Goal: Transaction & Acquisition: Purchase product/service

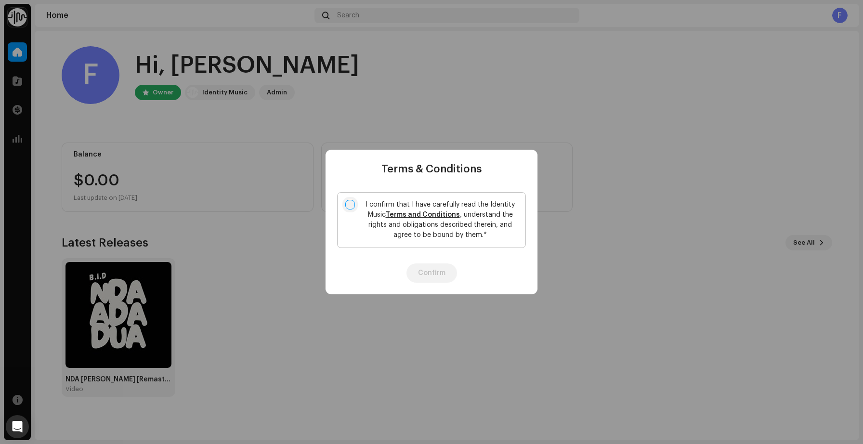
click at [352, 205] on input "I confirm that I have carefully read the Identity Music Terms and Conditions , …" at bounding box center [350, 205] width 10 height 10
checkbox input "true"
click at [429, 271] on button "Confirm" at bounding box center [431, 272] width 51 height 19
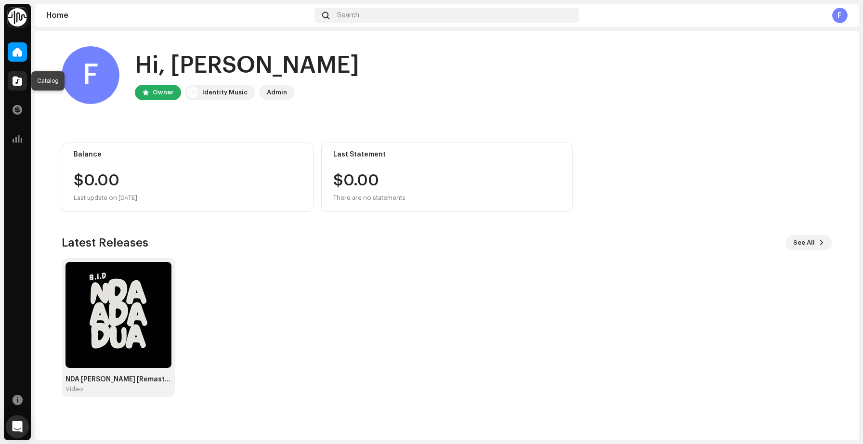
click at [21, 78] on span at bounding box center [18, 81] width 10 height 8
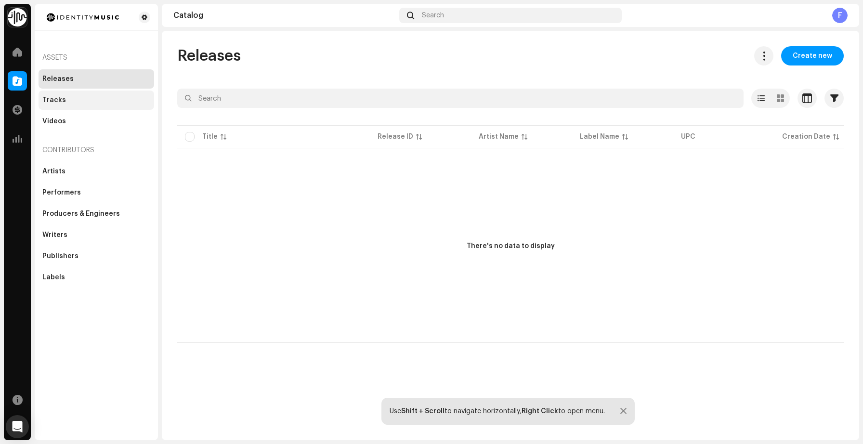
click at [60, 103] on div "Tracks" at bounding box center [54, 100] width 24 height 8
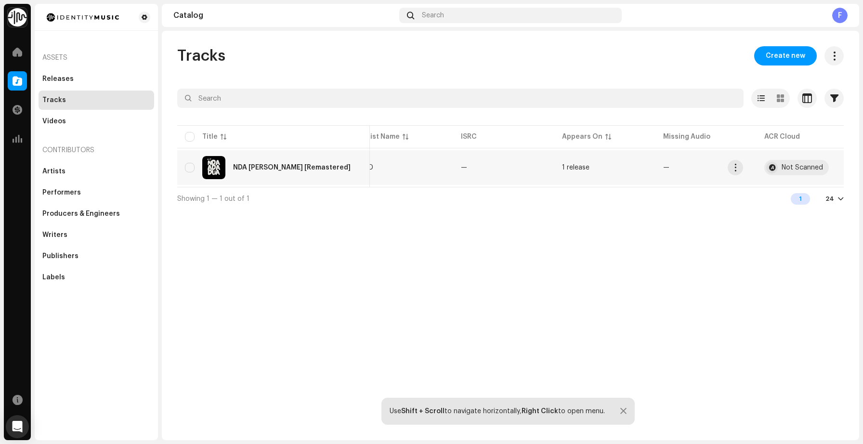
scroll to position [0, 133]
click at [245, 171] on div "NDA [PERSON_NAME] [Remastered]" at bounding box center [273, 167] width 177 height 23
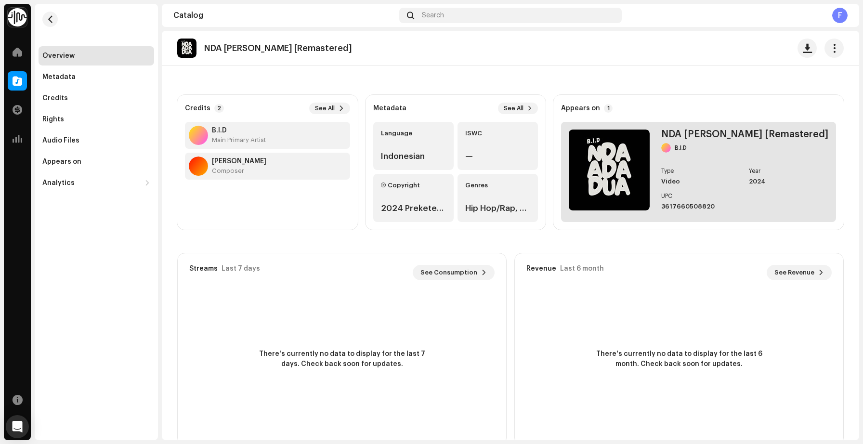
scroll to position [49, 0]
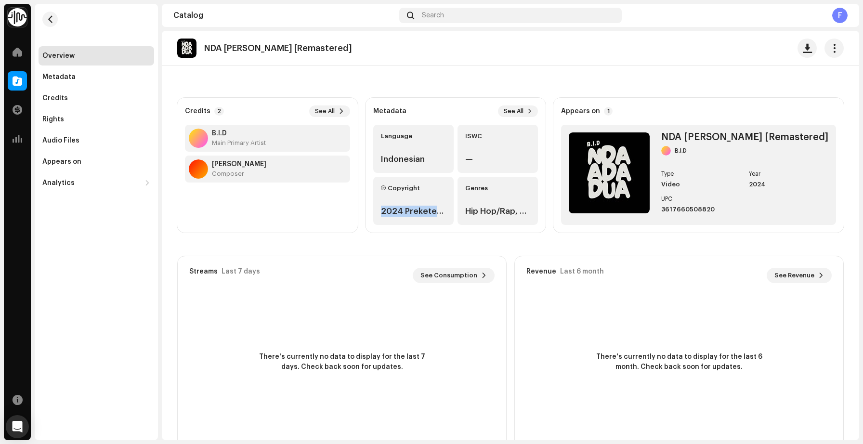
drag, startPoint x: 397, startPoint y: 212, endPoint x: 457, endPoint y: 210, distance: 60.2
click at [446, 210] on div "2024 Preketeknism Record" at bounding box center [413, 212] width 65 height 12
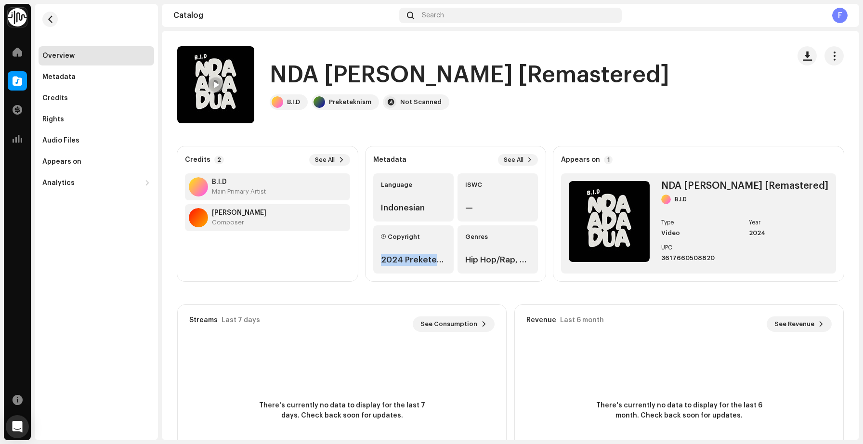
scroll to position [48, 0]
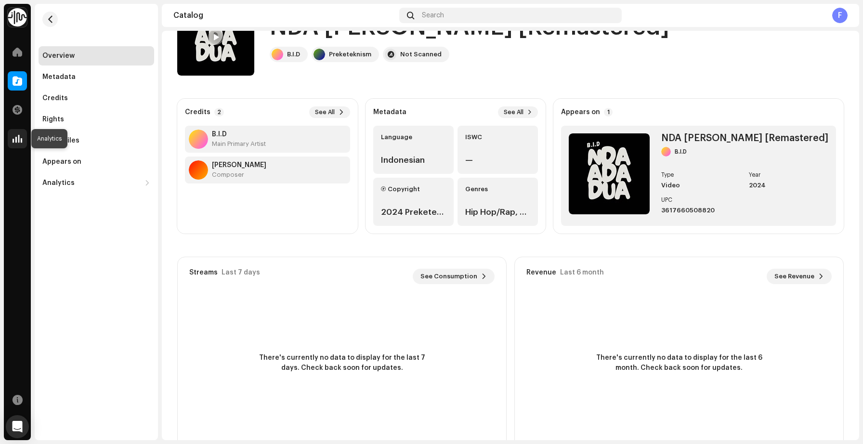
click at [15, 140] on span at bounding box center [18, 139] width 10 height 8
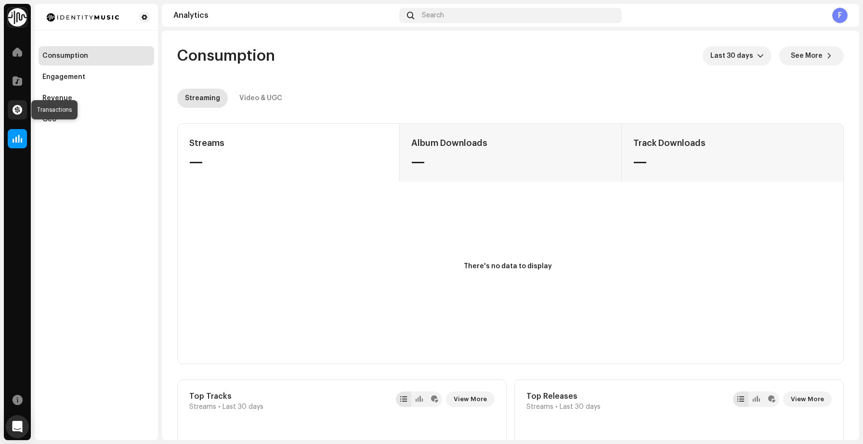
click at [15, 110] on span at bounding box center [18, 110] width 10 height 8
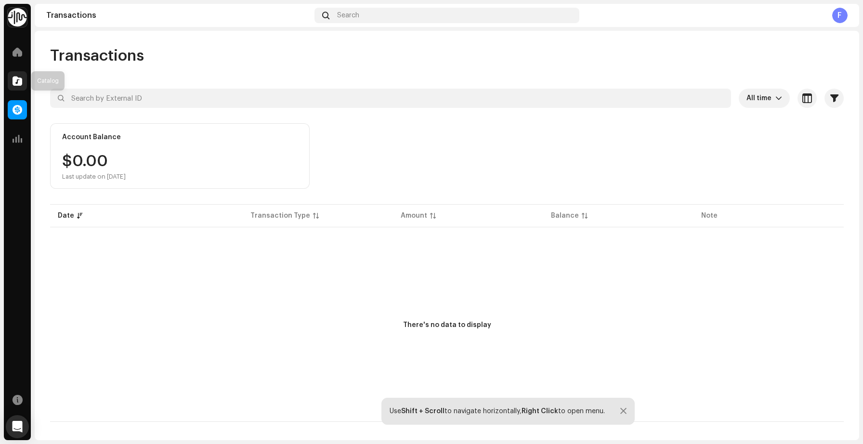
click at [15, 83] on span at bounding box center [18, 81] width 10 height 8
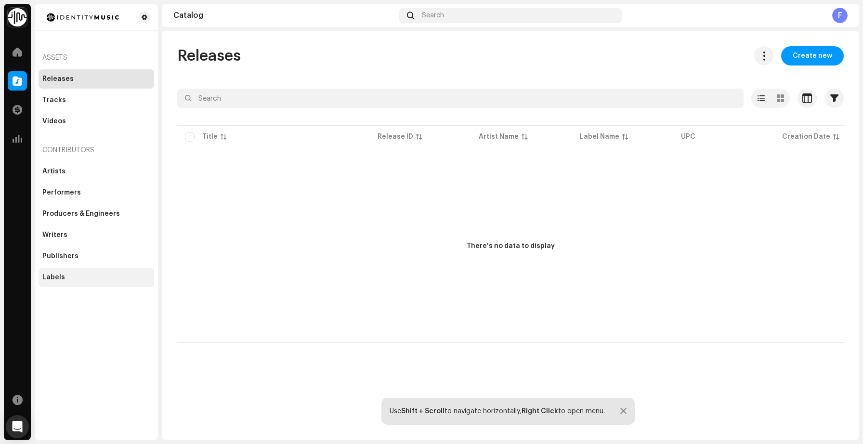
click at [48, 276] on div "Labels" at bounding box center [53, 277] width 23 height 8
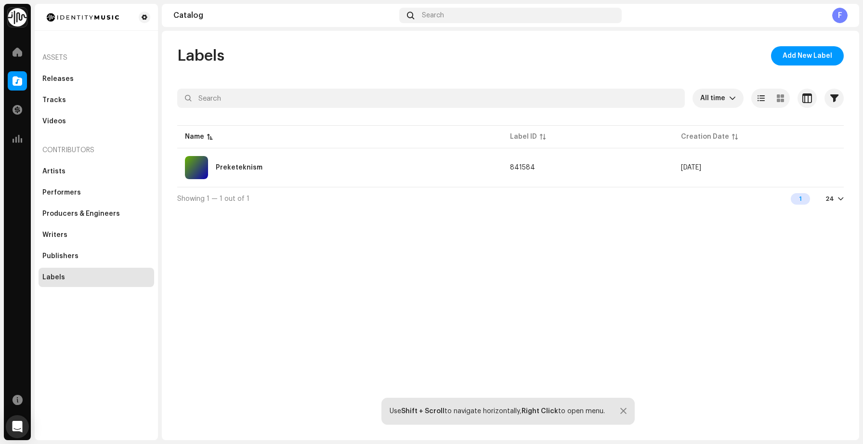
click at [832, 19] on re-a-cover "F" at bounding box center [839, 15] width 15 height 15
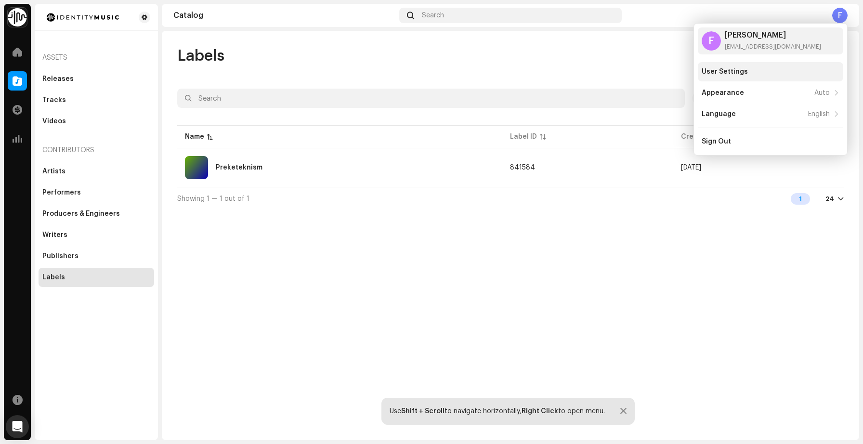
click at [781, 70] on div "User Settings" at bounding box center [770, 72] width 138 height 8
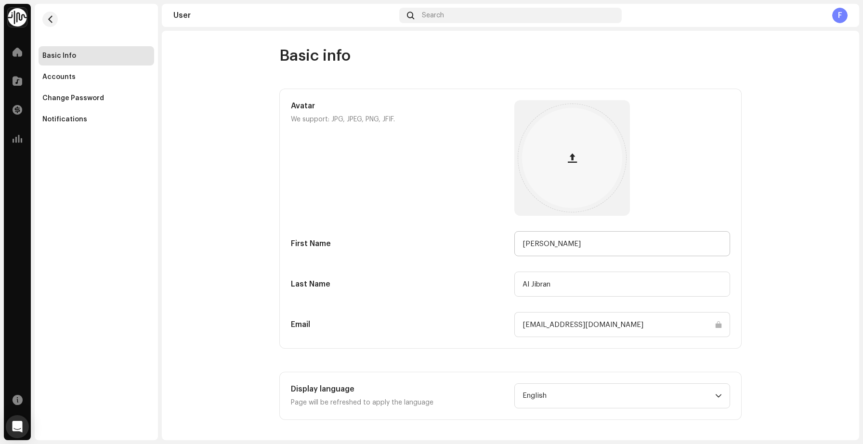
scroll to position [3, 0]
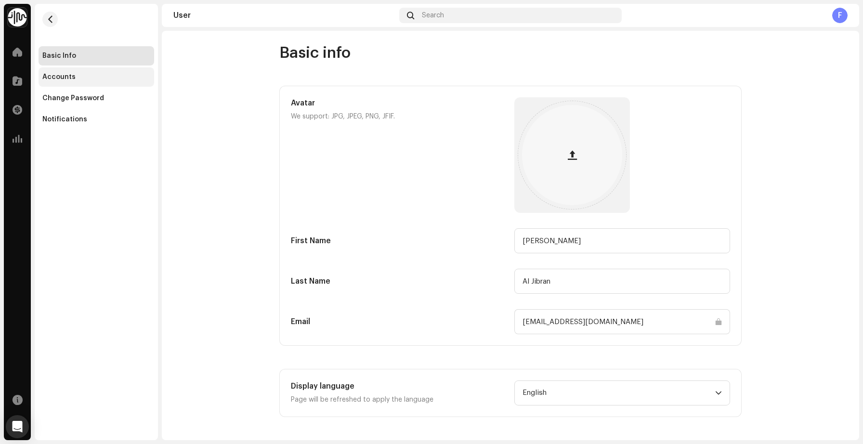
click at [74, 82] on div "Accounts" at bounding box center [97, 76] width 116 height 19
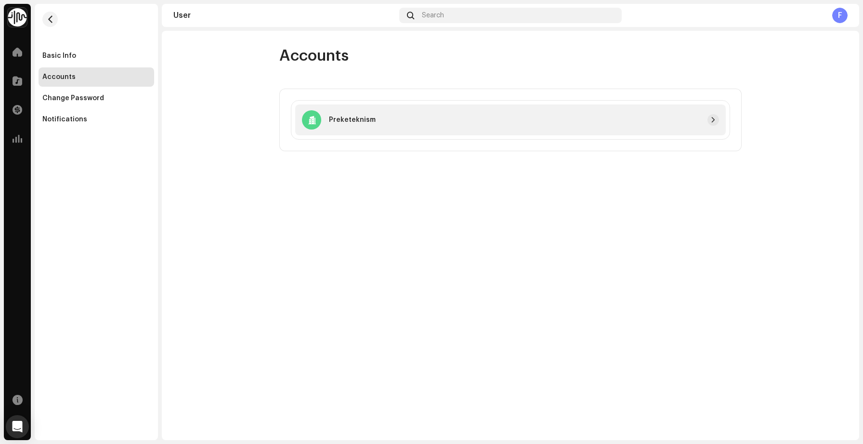
click at [411, 109] on div "Preketeknism" at bounding box center [510, 119] width 430 height 31
click at [708, 118] on button "button" at bounding box center [713, 120] width 12 height 12
click at [112, 97] on div "Change Password" at bounding box center [96, 98] width 108 height 8
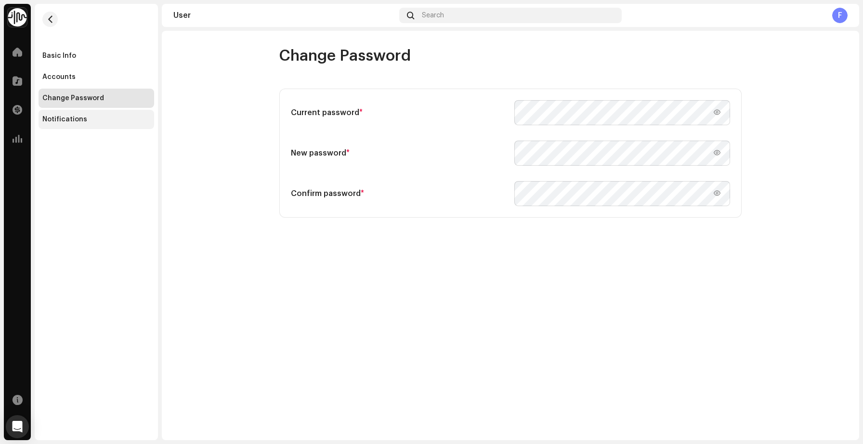
click at [99, 114] on div "Notifications" at bounding box center [97, 119] width 116 height 19
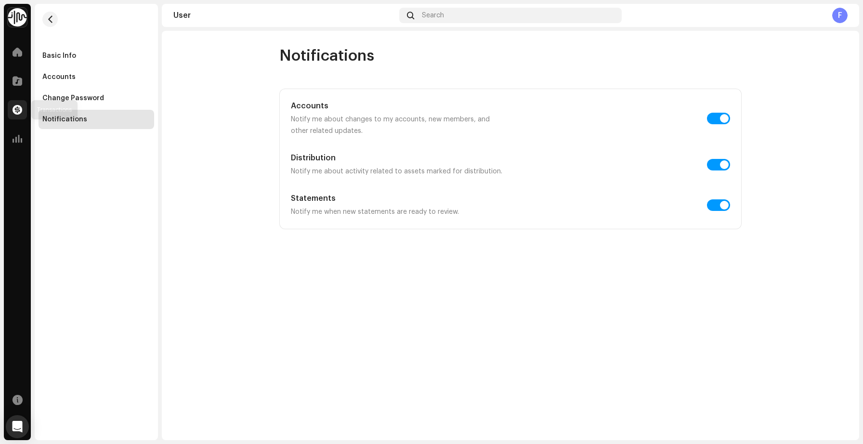
click at [26, 117] on div at bounding box center [17, 109] width 19 height 19
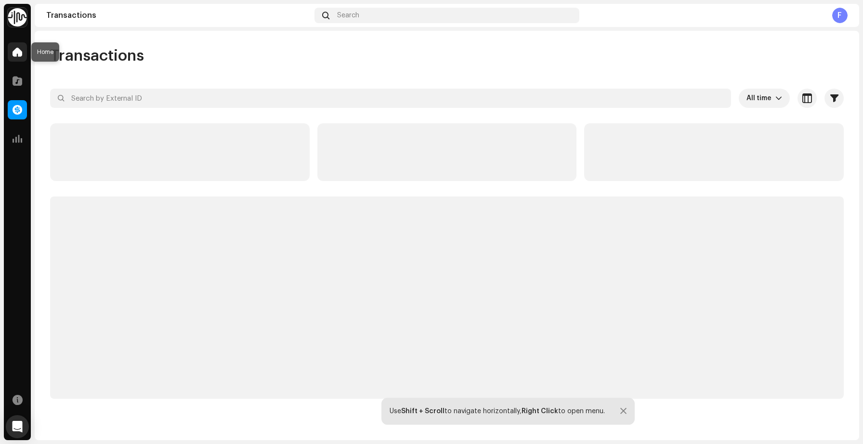
click at [25, 53] on div at bounding box center [17, 51] width 19 height 19
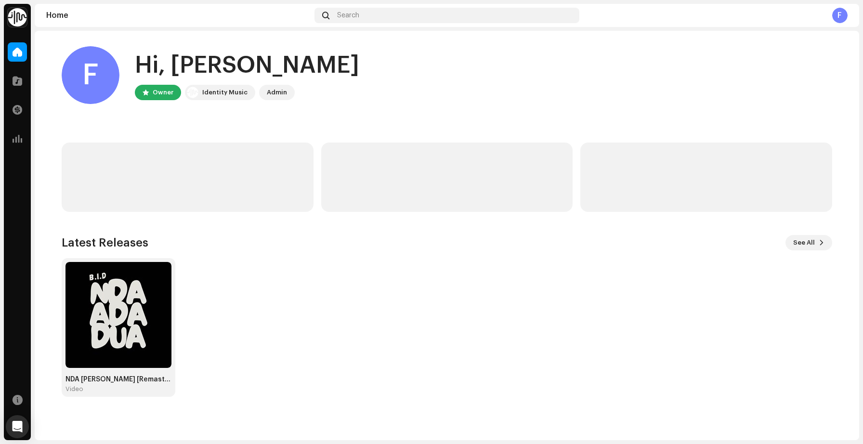
click at [24, 21] on img at bounding box center [17, 17] width 19 height 19
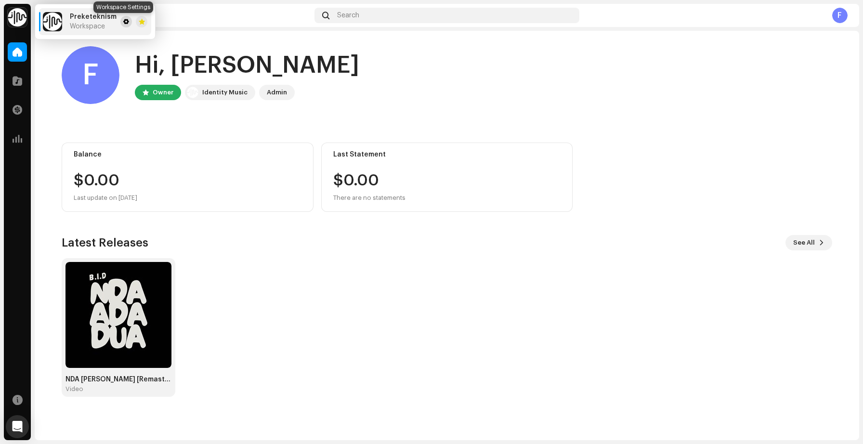
click at [123, 24] on span at bounding box center [126, 22] width 6 height 8
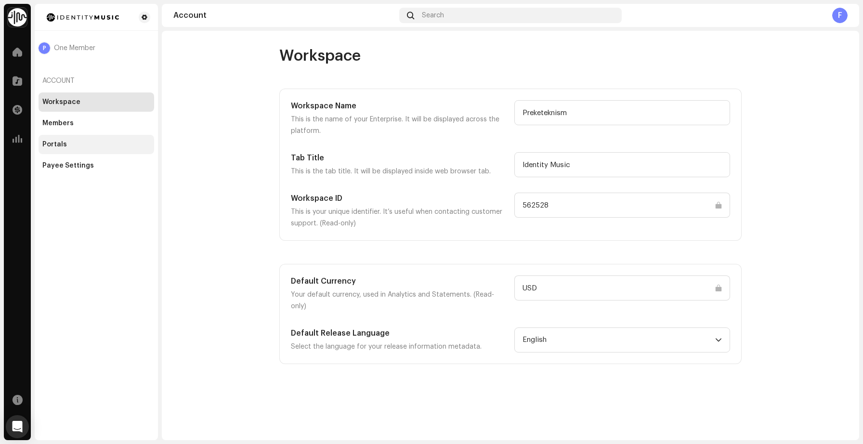
click at [97, 136] on div "Portals" at bounding box center [97, 144] width 116 height 19
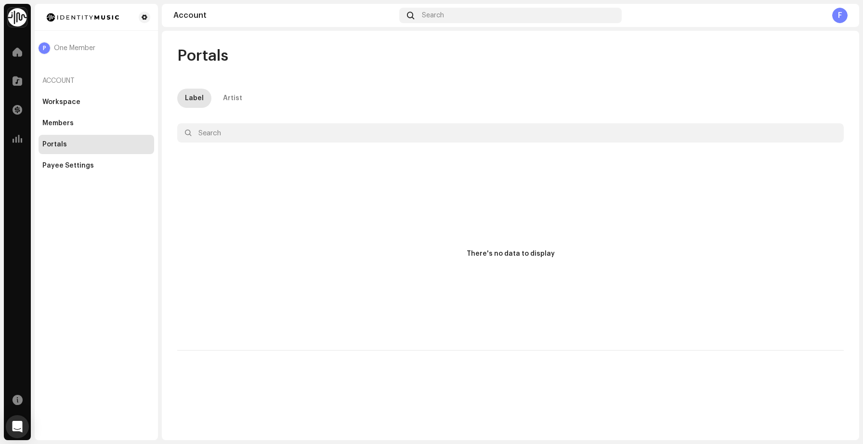
click at [239, 106] on p-tab "Artist" at bounding box center [232, 98] width 35 height 19
click at [92, 166] on div "Payee Settings" at bounding box center [96, 166] width 108 height 8
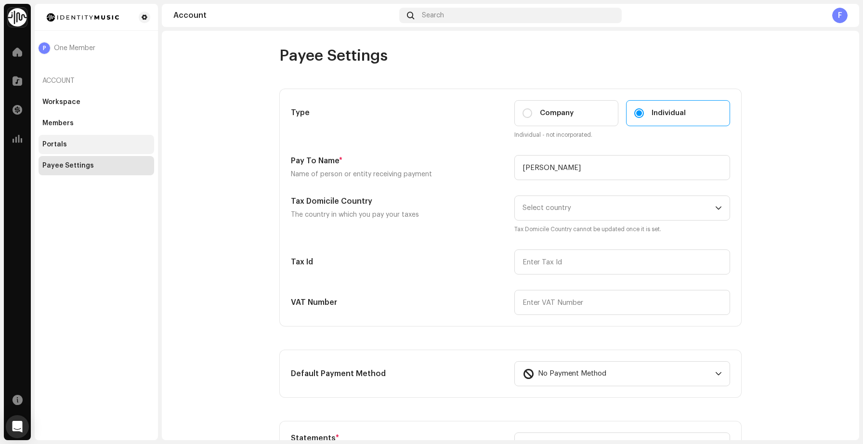
click at [51, 144] on div "Portals" at bounding box center [54, 145] width 25 height 8
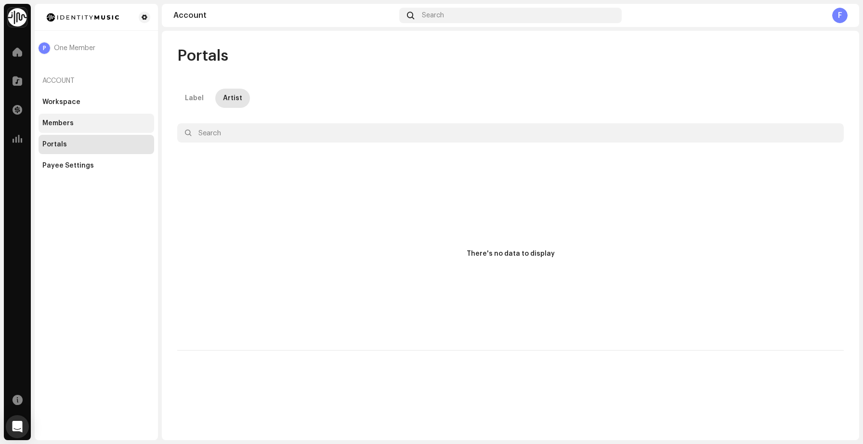
click at [62, 119] on div "Members" at bounding box center [57, 123] width 31 height 8
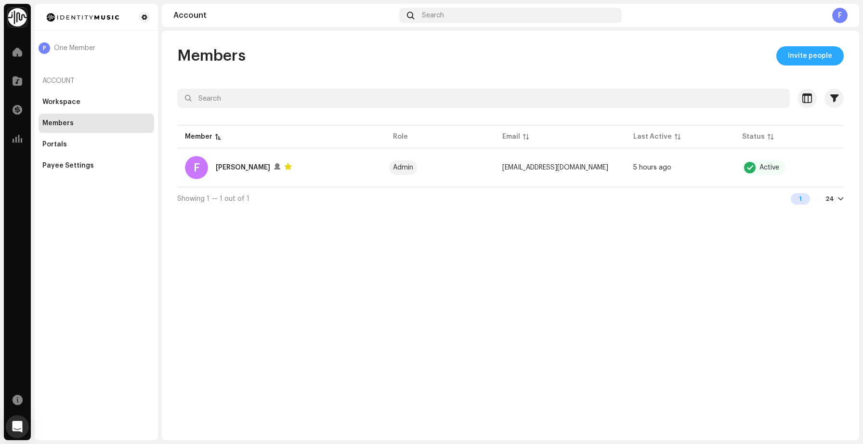
click at [827, 52] on span "Invite people" at bounding box center [809, 55] width 44 height 19
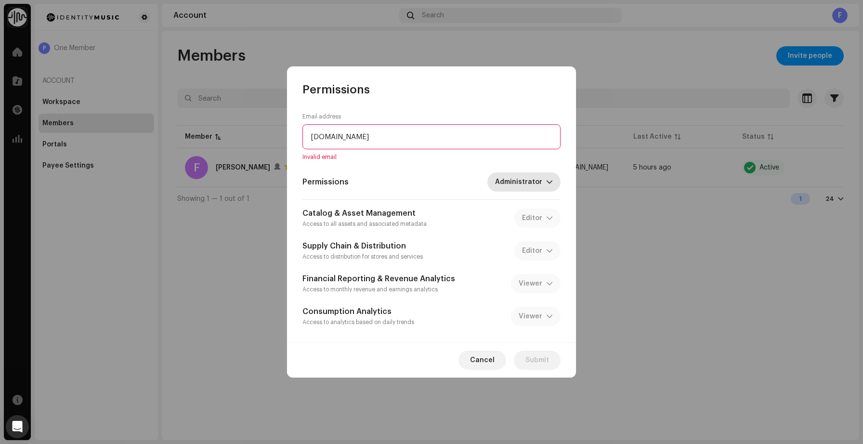
click at [533, 183] on span "Administrator" at bounding box center [520, 181] width 51 height 19
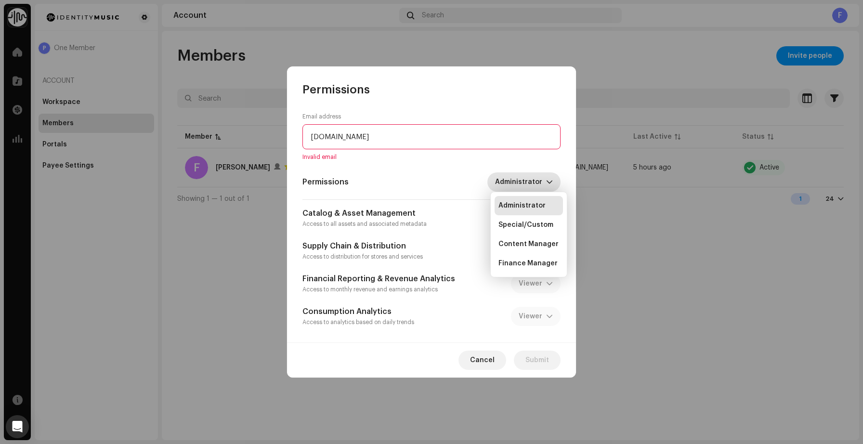
click at [471, 173] on div "Permissions Administrator" at bounding box center [431, 181] width 258 height 19
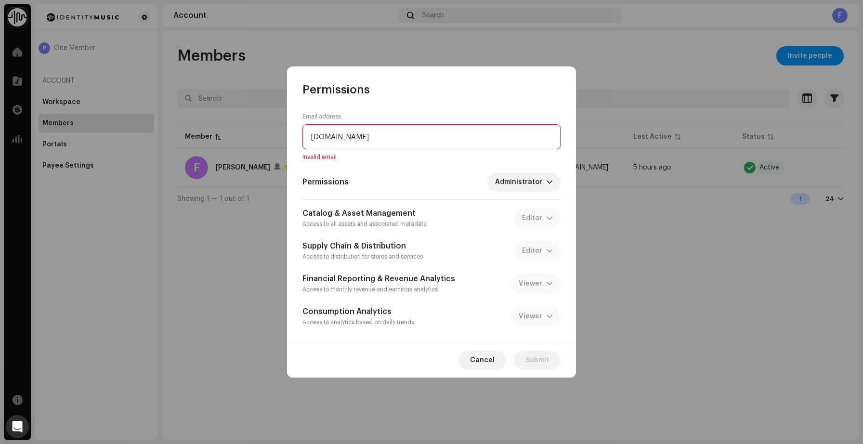
click at [367, 138] on input "[DOMAIN_NAME]" at bounding box center [431, 136] width 258 height 25
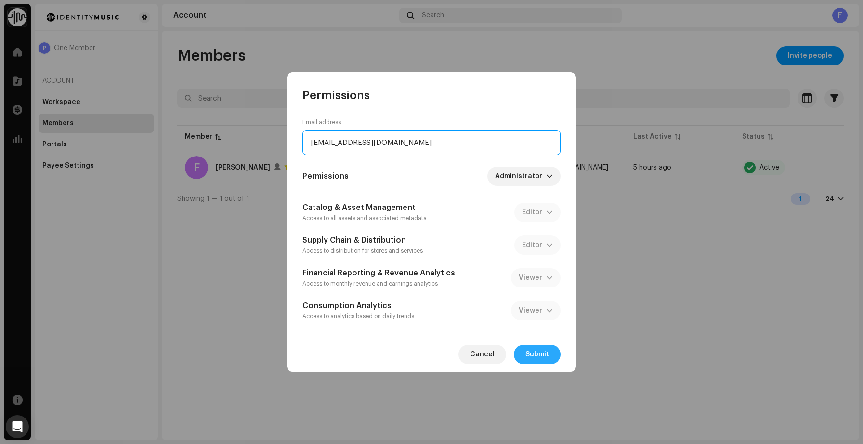
type input "[EMAIL_ADDRESS][DOMAIN_NAME]"
click at [532, 362] on span "Submit" at bounding box center [537, 354] width 24 height 19
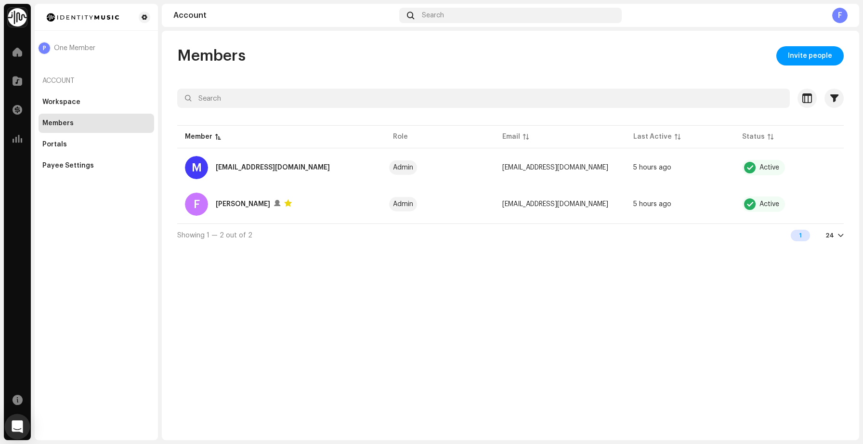
click at [17, 427] on icon "Open Intercom Messenger" at bounding box center [17, 426] width 11 height 13
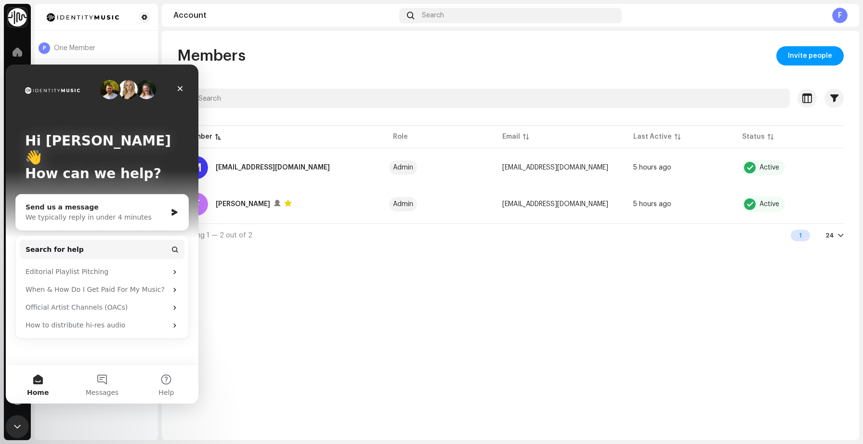
click at [166, 212] on div "We typically reply in under 4 minutes" at bounding box center [96, 217] width 141 height 10
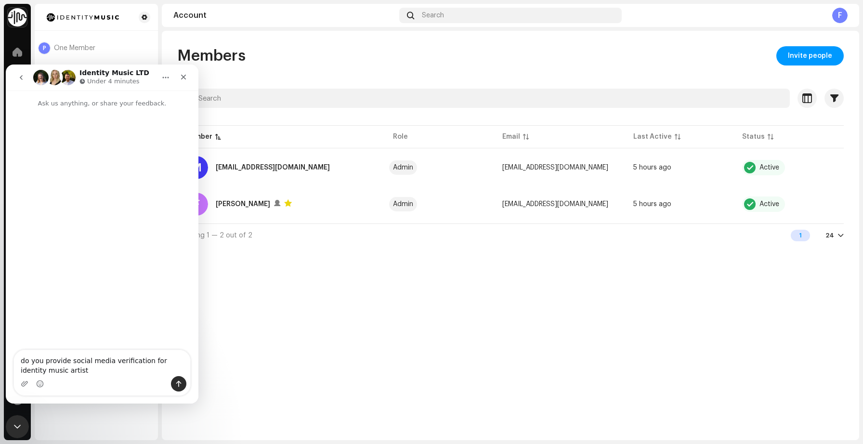
type textarea "do you provide social media verification for identity music artist?"
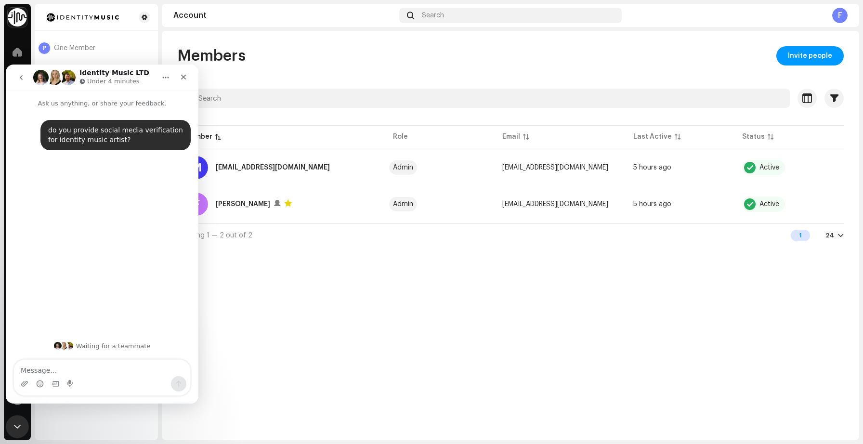
click at [246, 57] on div "Members Invite people" at bounding box center [510, 55] width 666 height 19
click at [16, 78] on button "go back" at bounding box center [21, 77] width 18 height 18
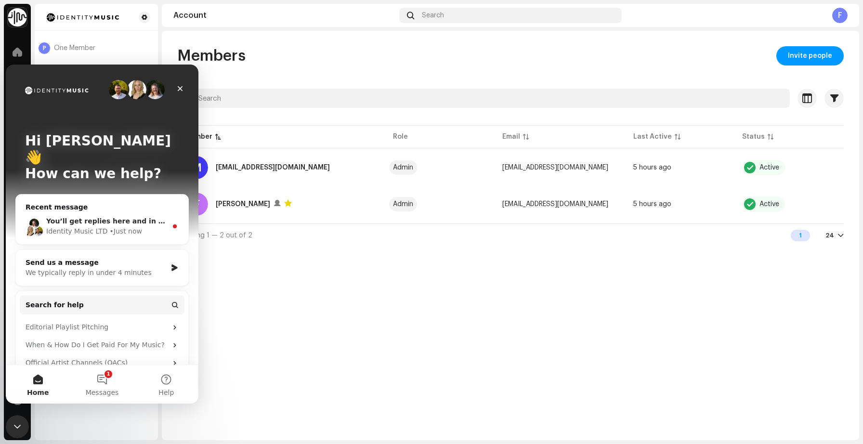
click at [138, 226] on div "• Just now" at bounding box center [126, 231] width 32 height 10
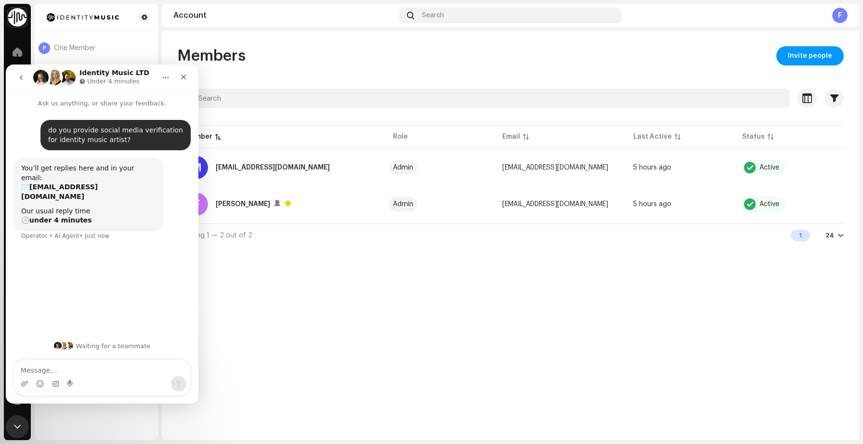
click at [306, 290] on div "Members Invite people Selected 0 Select all 2 Options Filters Status Active Sus…" at bounding box center [510, 235] width 697 height 409
click at [164, 72] on button "Home" at bounding box center [165, 77] width 18 height 18
click at [294, 65] on div "Members Invite people" at bounding box center [510, 55] width 666 height 19
click at [19, 78] on icon "go back" at bounding box center [21, 78] width 8 height 8
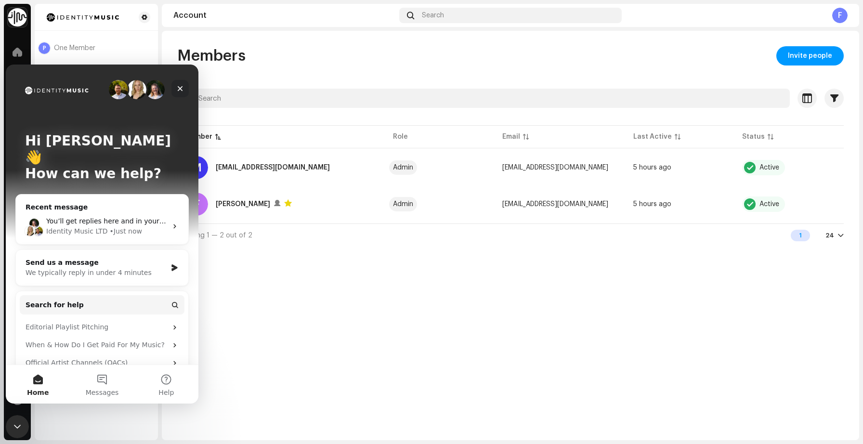
click at [186, 88] on div "Close" at bounding box center [179, 88] width 17 height 17
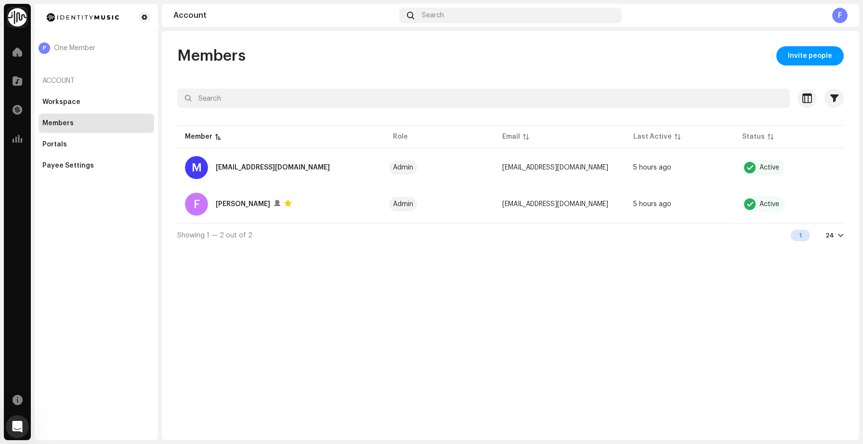
click at [845, 19] on div "F" at bounding box center [839, 15] width 15 height 15
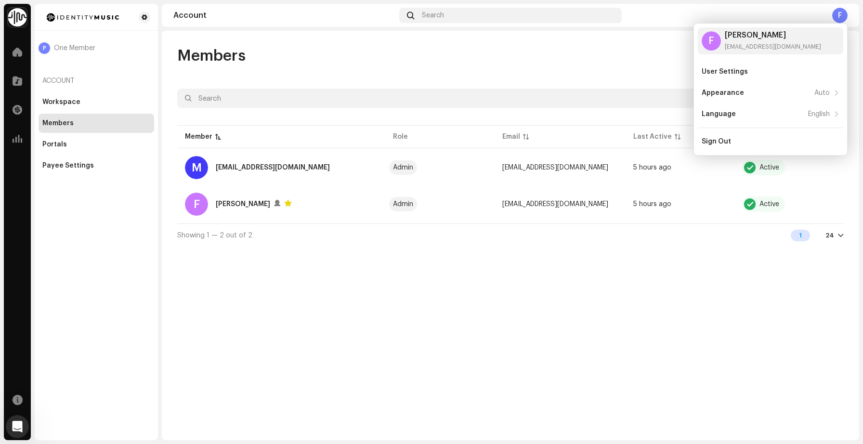
click at [441, 225] on div "Showing 1 — 2 out of 2 1 24" at bounding box center [510, 234] width 666 height 23
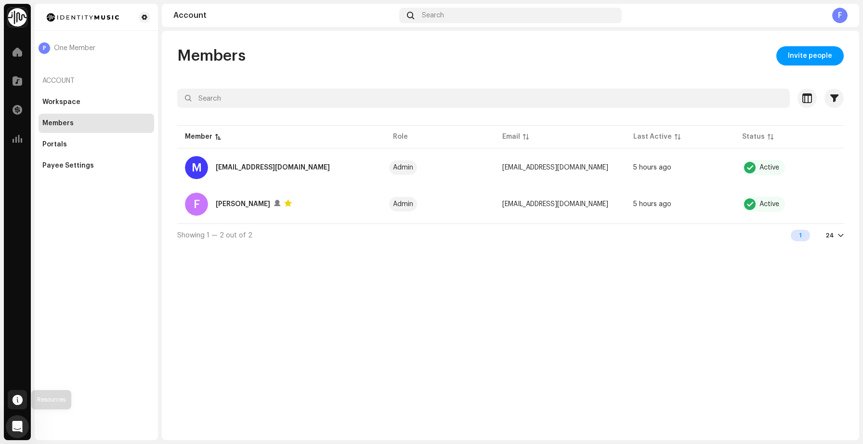
click at [16, 403] on span at bounding box center [18, 400] width 10 height 8
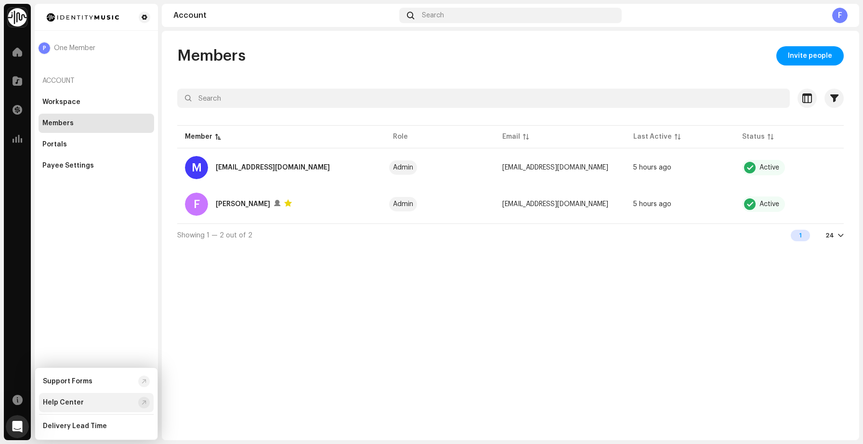
click at [90, 393] on div "Help Center" at bounding box center [96, 402] width 115 height 19
click at [57, 138] on div "Portals" at bounding box center [97, 144] width 116 height 19
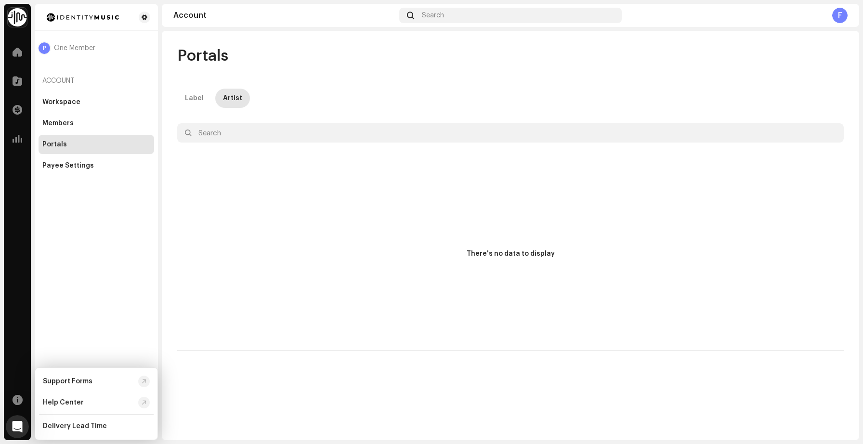
click at [180, 109] on div "Portals Label Artist Selected 0 Deselect all 0 Options Filters There's no data …" at bounding box center [510, 198] width 697 height 304
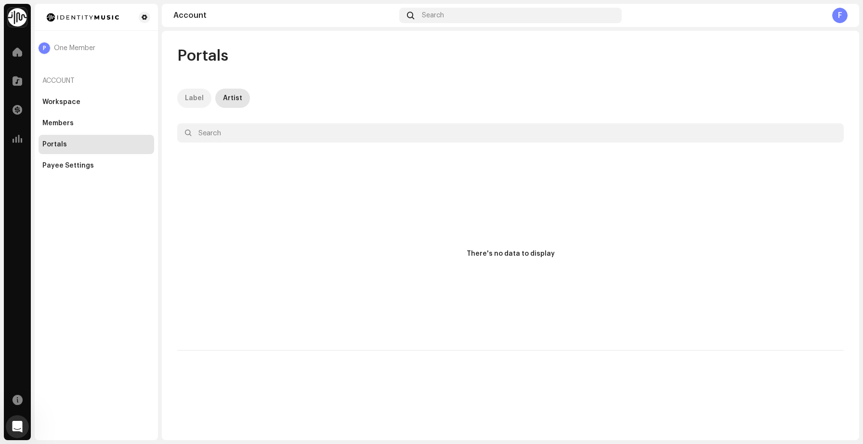
click at [195, 96] on div "Label" at bounding box center [194, 98] width 19 height 19
click at [13, 416] on div "Open Intercom Messenger" at bounding box center [16, 425] width 32 height 32
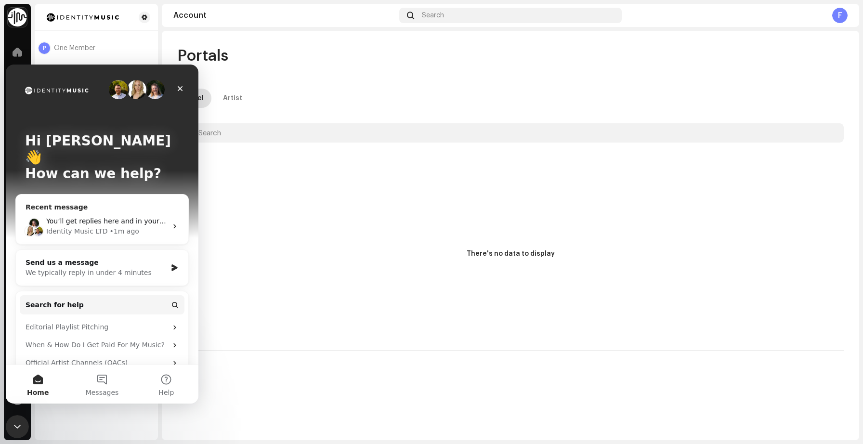
click at [116, 217] on span "You’ll get replies here and in your email: ✉️ [EMAIL_ADDRESS][DOMAIN_NAME] Our …" at bounding box center [248, 221] width 405 height 8
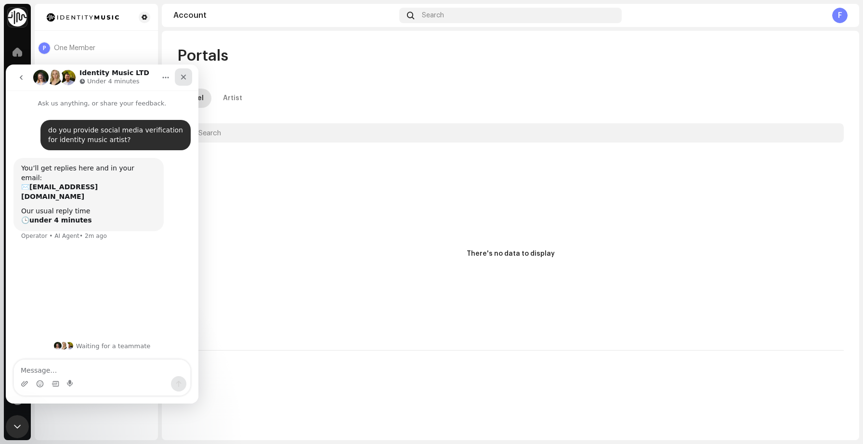
click at [182, 81] on div "Close" at bounding box center [183, 76] width 17 height 17
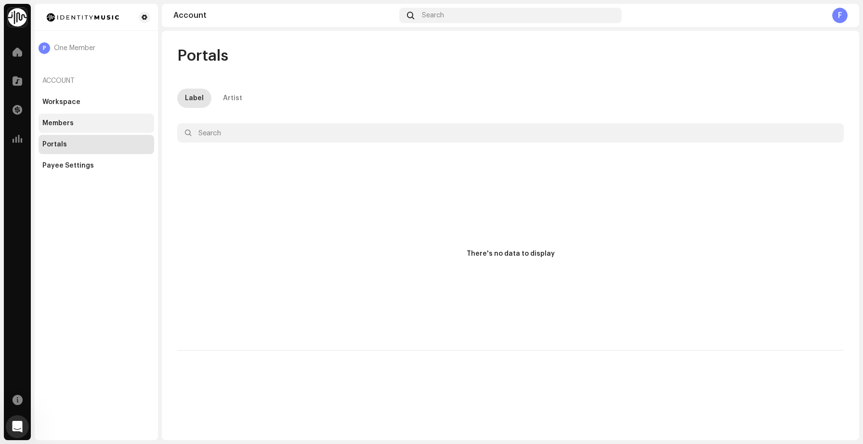
click at [69, 121] on div "Members" at bounding box center [57, 123] width 31 height 8
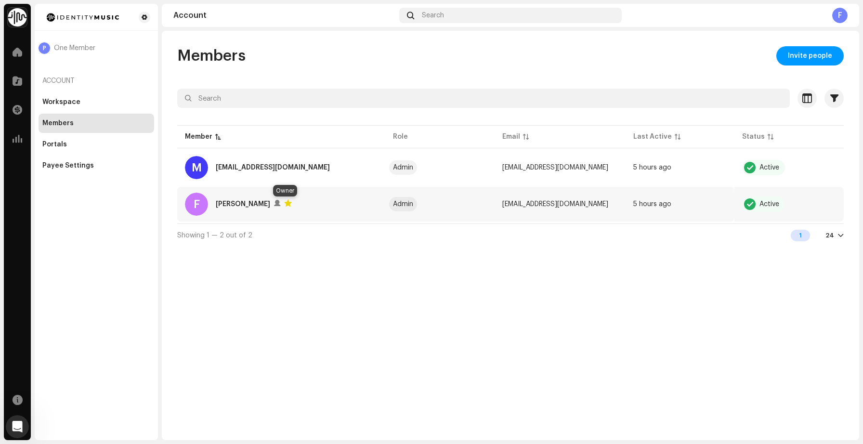
click at [284, 203] on div at bounding box center [288, 203] width 8 height 8
click at [274, 203] on div at bounding box center [277, 203] width 6 height 8
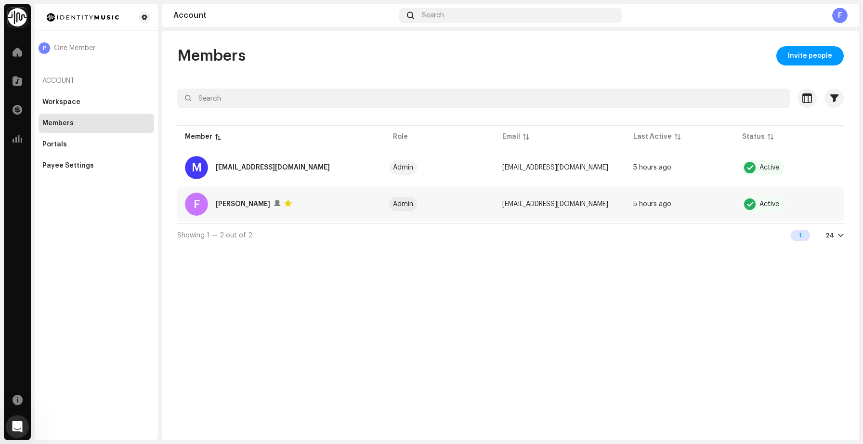
click at [274, 203] on div at bounding box center [277, 203] width 6 height 8
click at [290, 207] on div "F [PERSON_NAME]" at bounding box center [281, 204] width 193 height 23
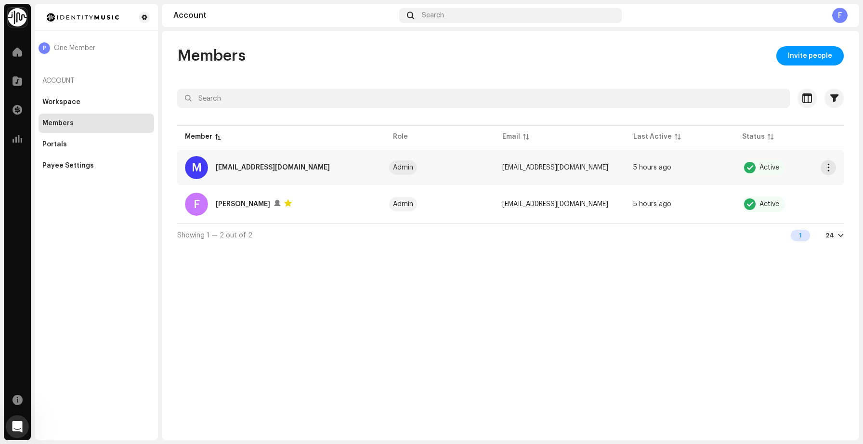
click at [410, 169] on div "Admin" at bounding box center [403, 167] width 20 height 7
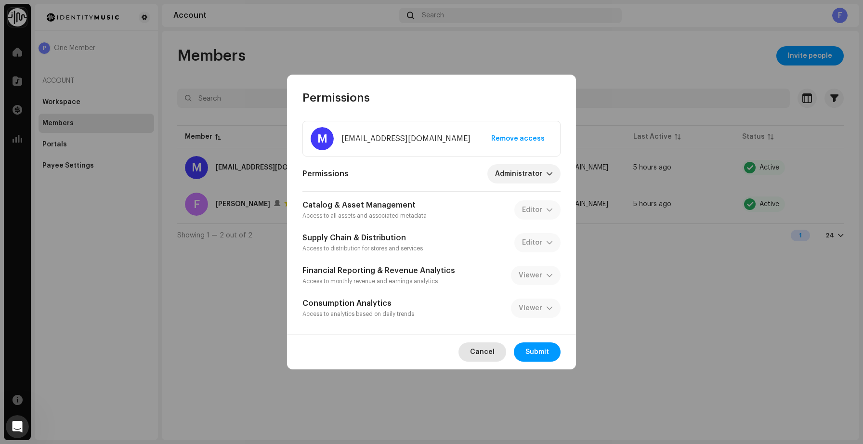
click at [484, 351] on span "Cancel" at bounding box center [482, 351] width 25 height 19
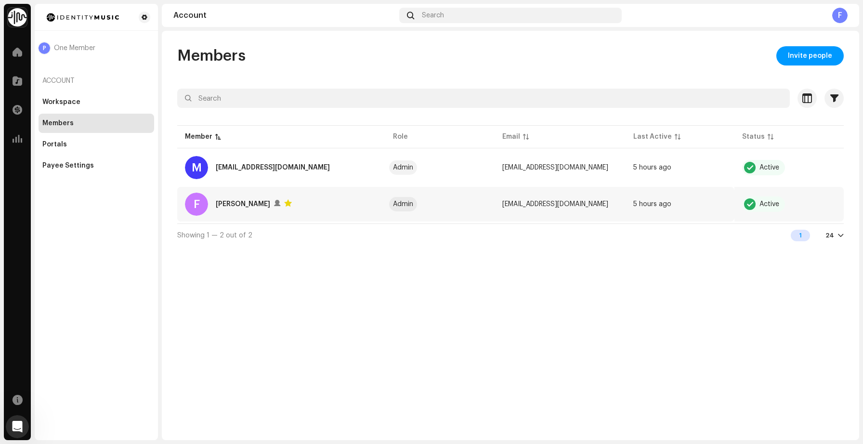
click at [834, 205] on re-a-table-badge "Active" at bounding box center [789, 203] width 94 height 15
click at [21, 419] on div "Open Intercom Messenger" at bounding box center [16, 425] width 32 height 32
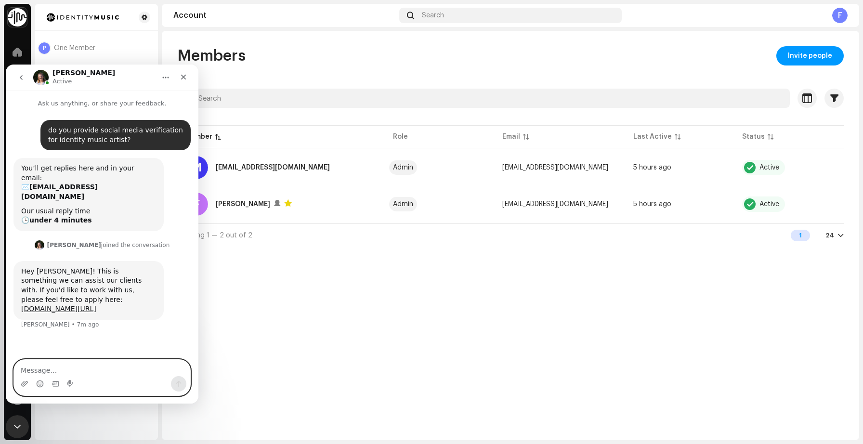
click at [42, 361] on textarea "Message…" at bounding box center [102, 368] width 176 height 16
type textarea "i"
click at [275, 348] on div "Members Invite people Selected 0 Select all 2 Options Filters Status Active Sus…" at bounding box center [510, 235] width 697 height 409
click at [186, 73] on icon "Close" at bounding box center [184, 77] width 8 height 8
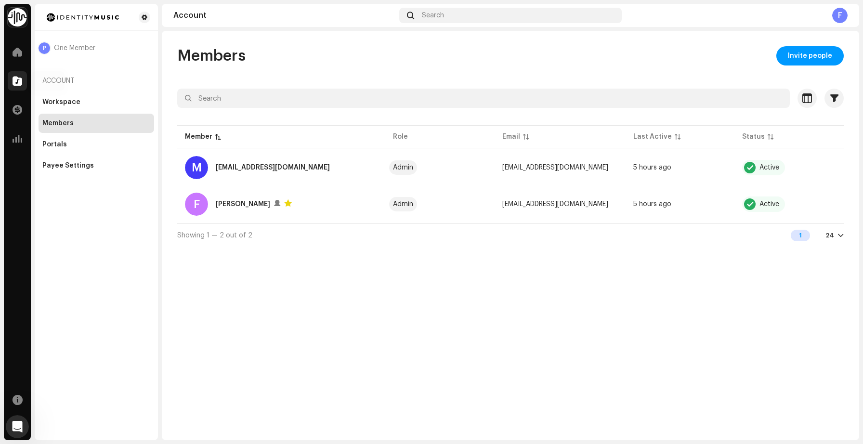
click at [16, 74] on div at bounding box center [17, 80] width 19 height 19
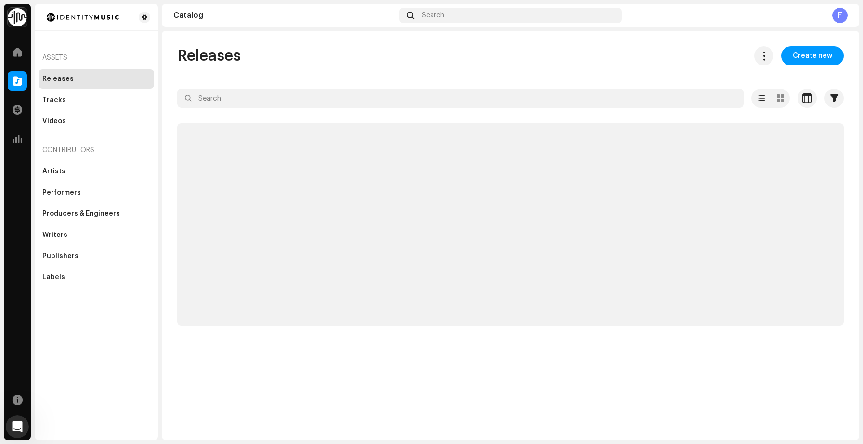
click at [22, 79] on span at bounding box center [18, 81] width 10 height 8
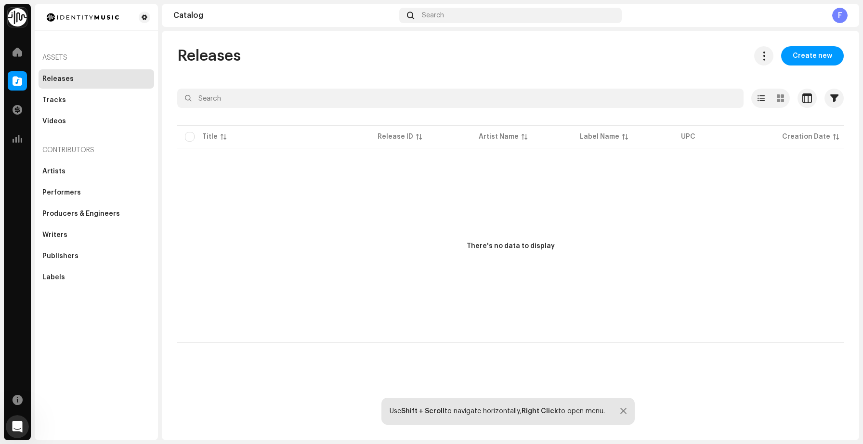
click at [61, 82] on div "Releases" at bounding box center [57, 79] width 31 height 8
click at [16, 52] on span at bounding box center [18, 52] width 10 height 8
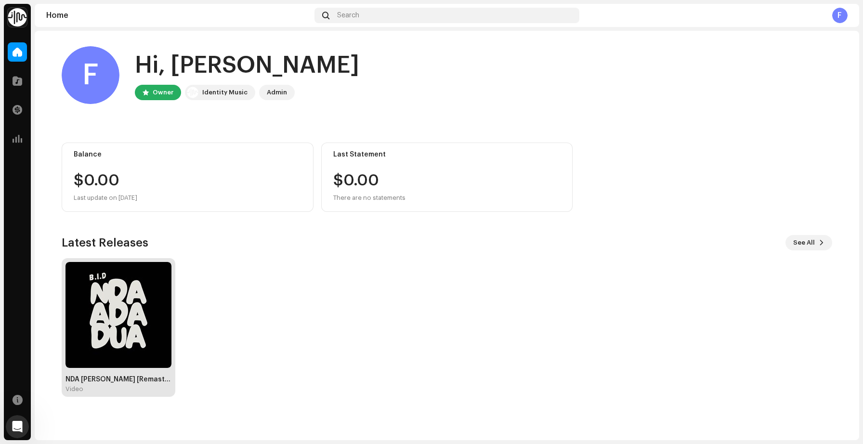
click at [111, 370] on div "NDA [PERSON_NAME] [Remastered] Video" at bounding box center [118, 327] width 106 height 131
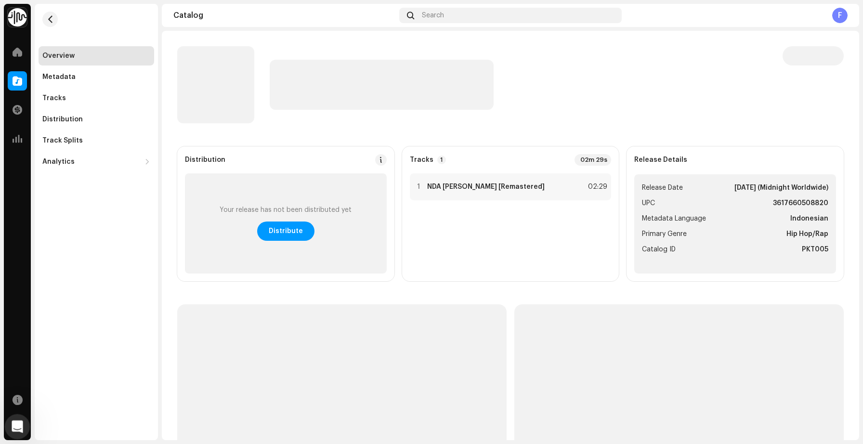
click at [18, 421] on icon "Open Intercom Messenger" at bounding box center [16, 425] width 16 height 16
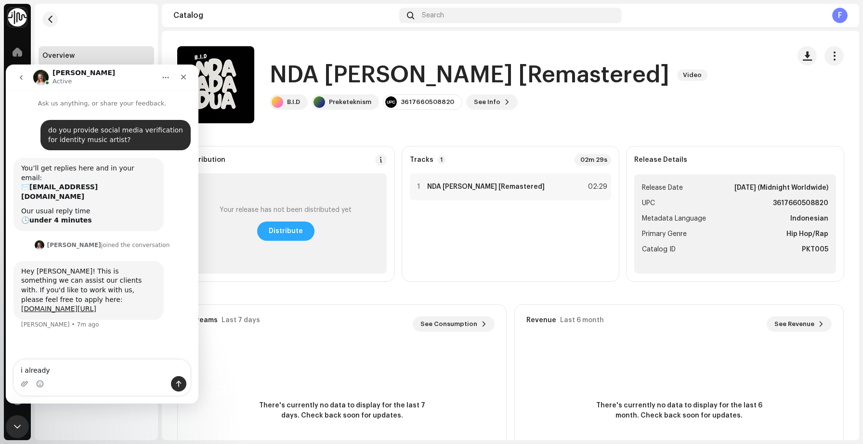
type textarea "i already"
click at [272, 231] on span "Distribute" at bounding box center [286, 230] width 34 height 19
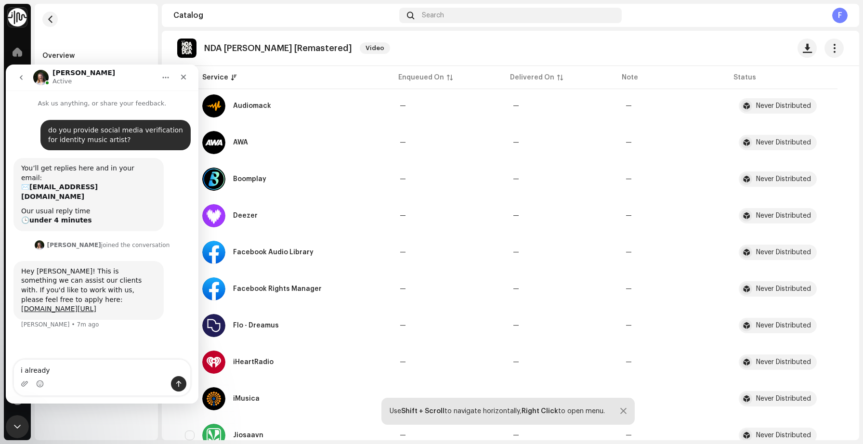
scroll to position [903, 0]
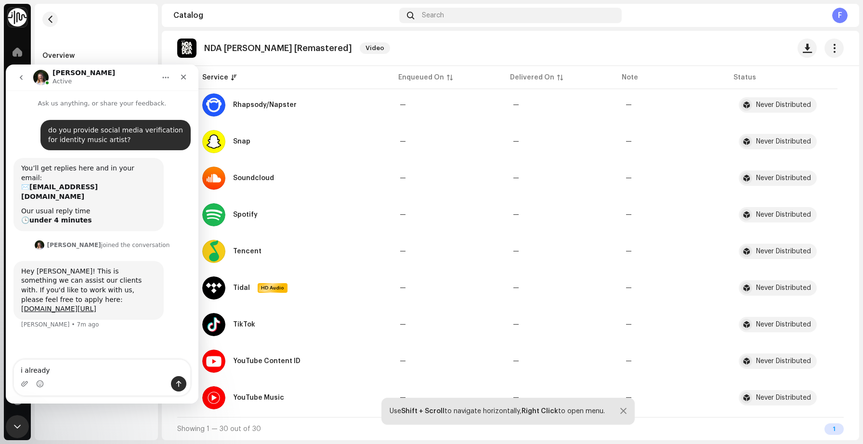
click at [624, 413] on div at bounding box center [623, 411] width 6 height 8
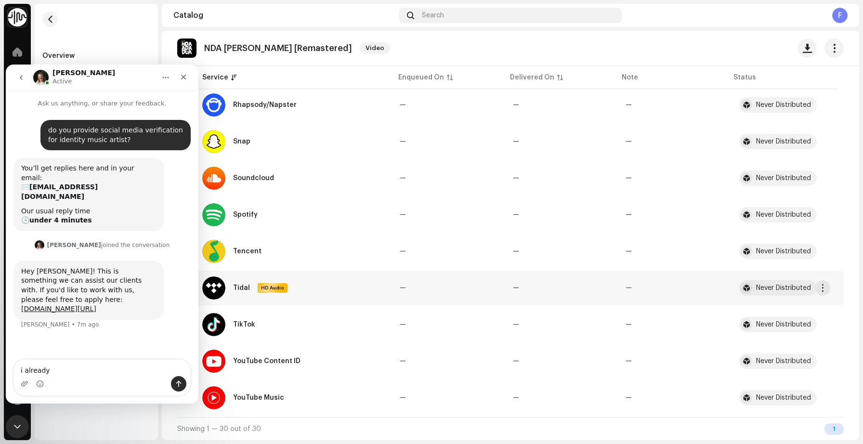
scroll to position [0, 0]
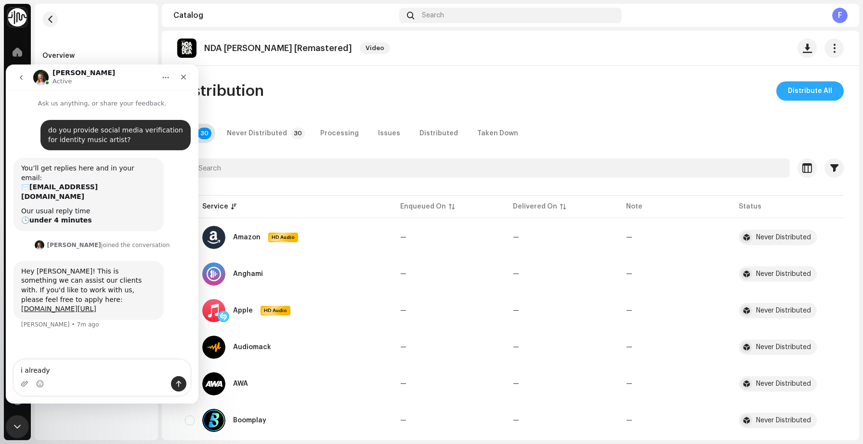
click at [801, 94] on span "Distribute All" at bounding box center [809, 90] width 44 height 19
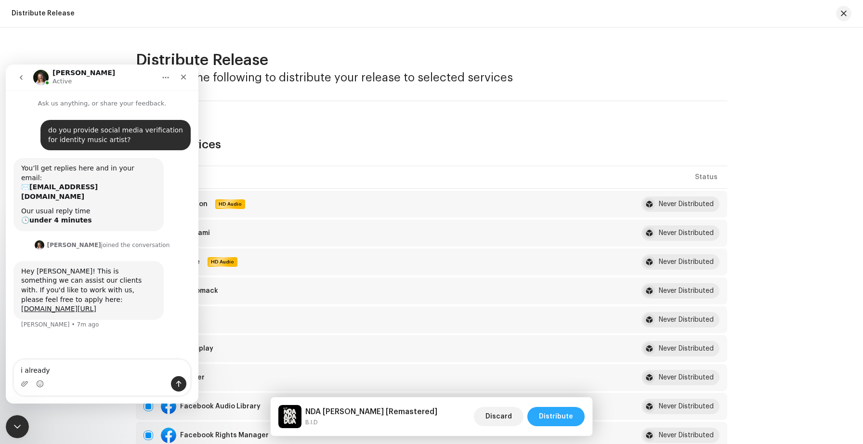
click at [551, 418] on span "Distribute" at bounding box center [556, 416] width 34 height 19
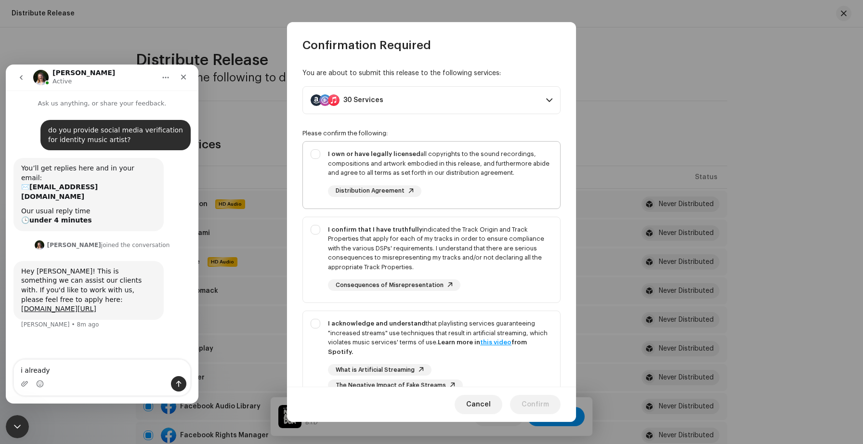
click at [312, 157] on div "I own or have legally licensed all copyrights to the sound recordings, composit…" at bounding box center [431, 173] width 257 height 63
checkbox input "true"
click at [307, 228] on div "I confirm that I have truthfully indicated the Track Origin and Track Propertie…" at bounding box center [431, 258] width 257 height 82
checkbox input "true"
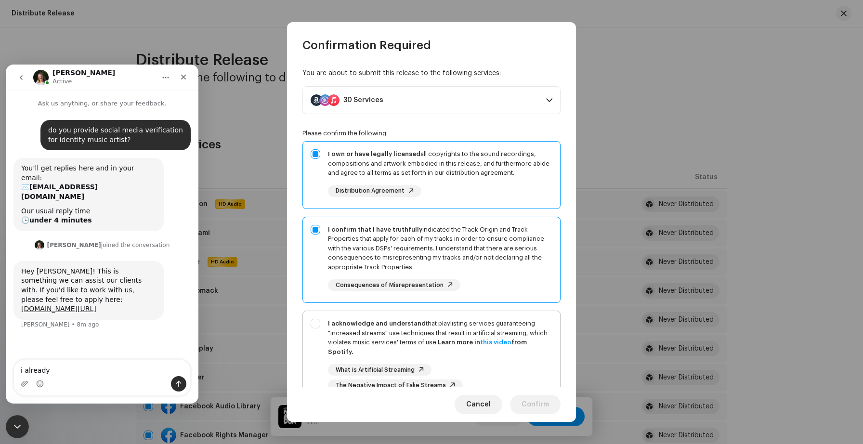
click at [311, 323] on div "I acknowledge and understand that playlisting services guaranteeing "increased …" at bounding box center [431, 355] width 257 height 88
checkbox input "true"
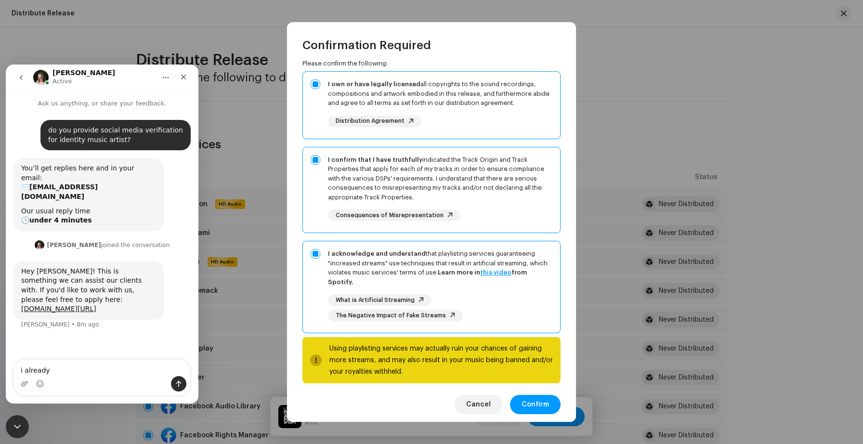
scroll to position [82, 0]
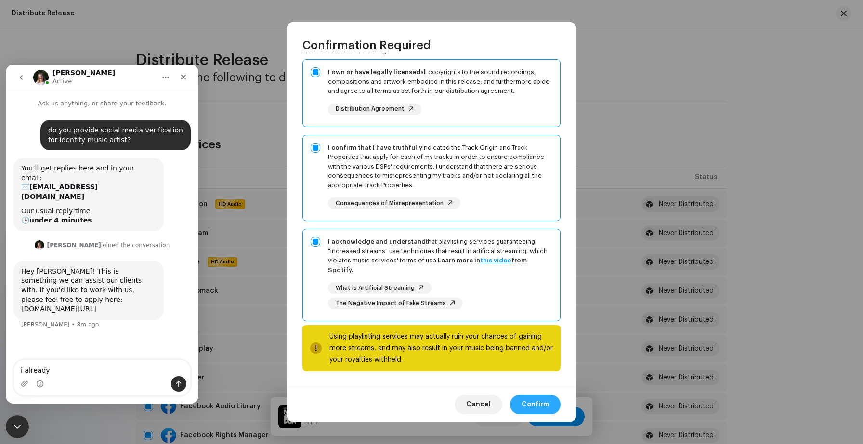
click at [536, 402] on span "Confirm" at bounding box center [534, 404] width 27 height 19
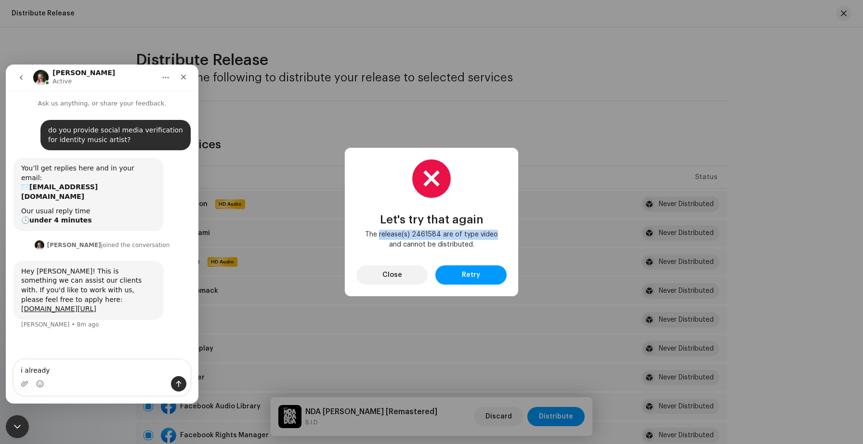
drag, startPoint x: 382, startPoint y: 230, endPoint x: 503, endPoint y: 230, distance: 121.3
click at [503, 230] on div "Let's try that again The release(s) 2461584 are of type video and cannot be dis…" at bounding box center [431, 221] width 150 height 125
click at [364, 276] on button "Close" at bounding box center [391, 274] width 71 height 19
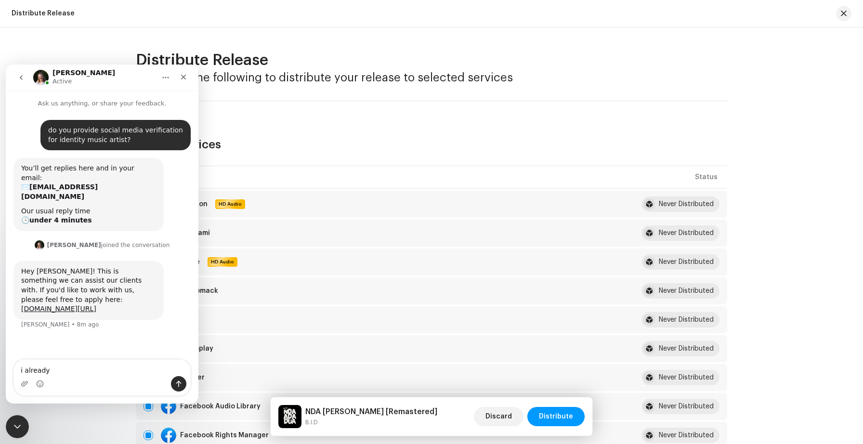
click at [20, 78] on icon "go back" at bounding box center [21, 78] width 8 height 8
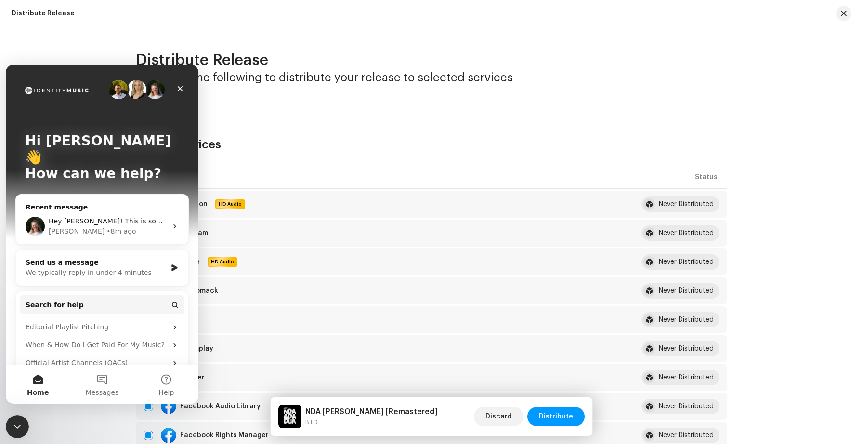
click at [385, 135] on div "1 of 4 Select Services" at bounding box center [431, 134] width 591 height 36
click at [180, 91] on icon "Close" at bounding box center [180, 89] width 8 height 8
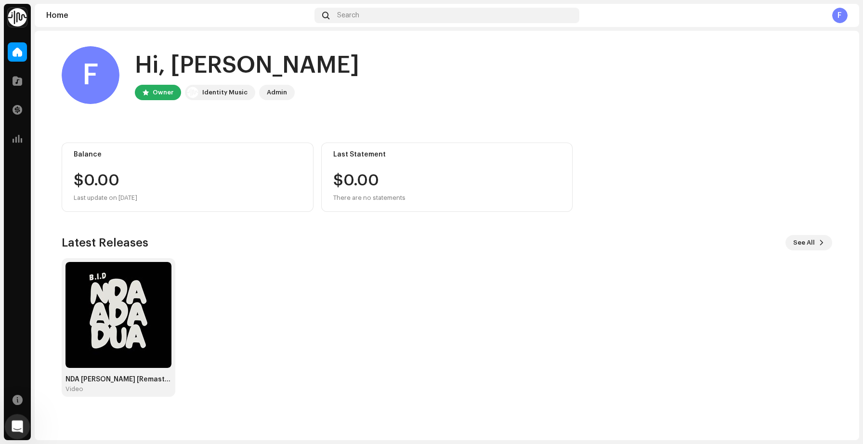
click at [12, 420] on icon "Open Intercom Messenger" at bounding box center [16, 425] width 16 height 16
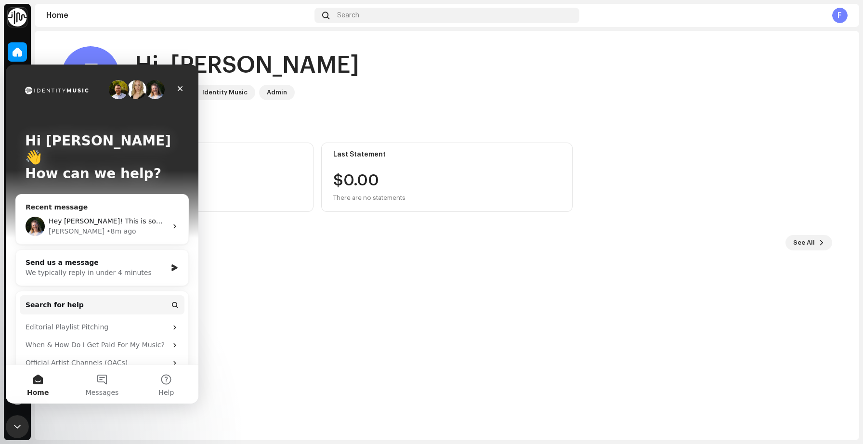
click at [112, 226] on div "[PERSON_NAME] • 8m ago" at bounding box center [108, 231] width 118 height 10
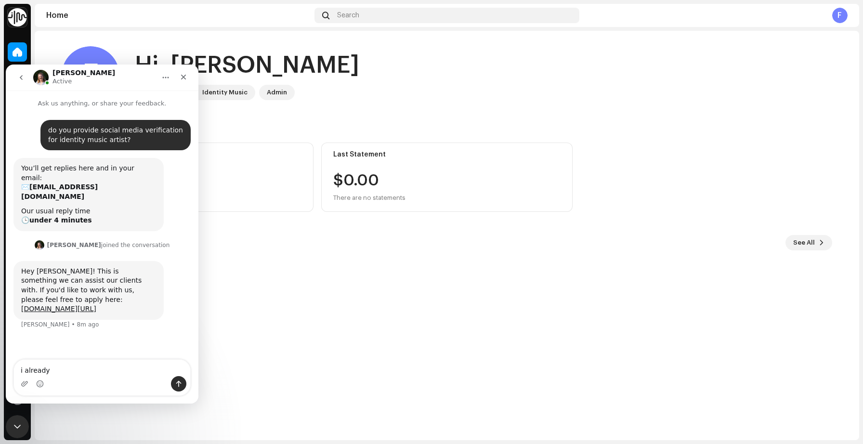
drag, startPoint x: 79, startPoint y: 376, endPoint x: 66, endPoint y: 380, distance: 14.0
click at [66, 380] on div "Intercom messenger" at bounding box center [102, 383] width 176 height 15
drag, startPoint x: 51, startPoint y: 368, endPoint x: 0, endPoint y: 364, distance: 51.2
click at [6, 364] on html "[PERSON_NAME] Active Ask us anything, or share your feedback. do you provide so…" at bounding box center [102, 233] width 193 height 339
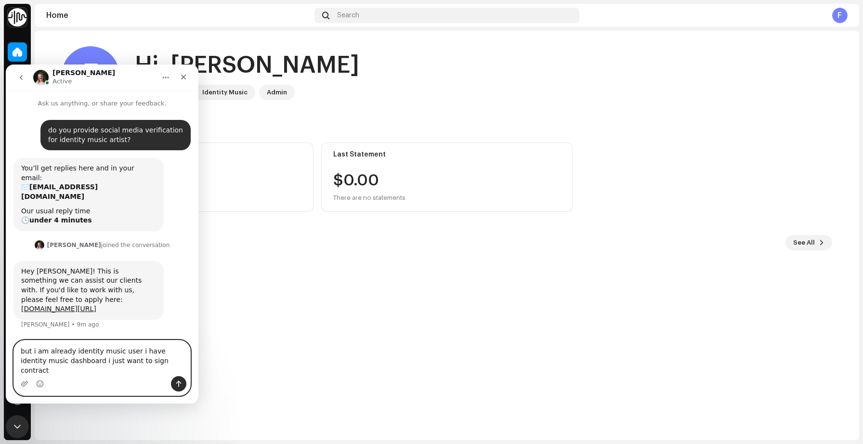
type textarea "but i am already identity music user i have identity music dashboard i just wan…"
click at [187, 384] on div "Intercom messenger" at bounding box center [102, 383] width 176 height 15
click at [178, 384] on icon "Send a message…" at bounding box center [178, 384] width 5 height 6
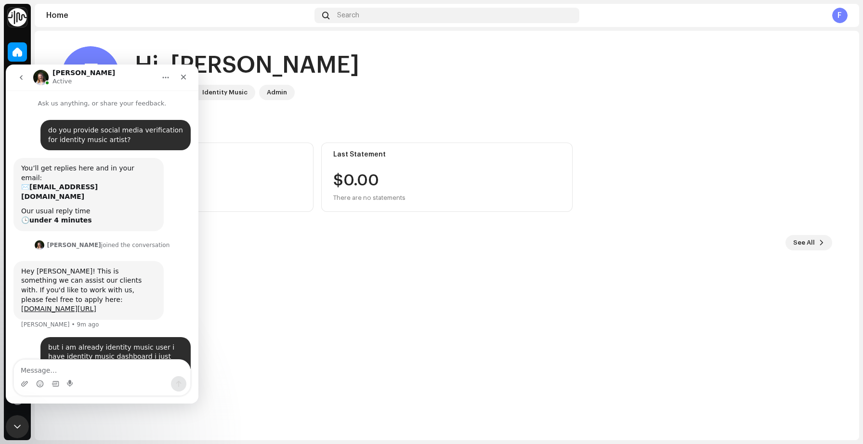
click at [370, 81] on div "F Hi, [PERSON_NAME] Owner Identity Music Admin" at bounding box center [447, 75] width 770 height 58
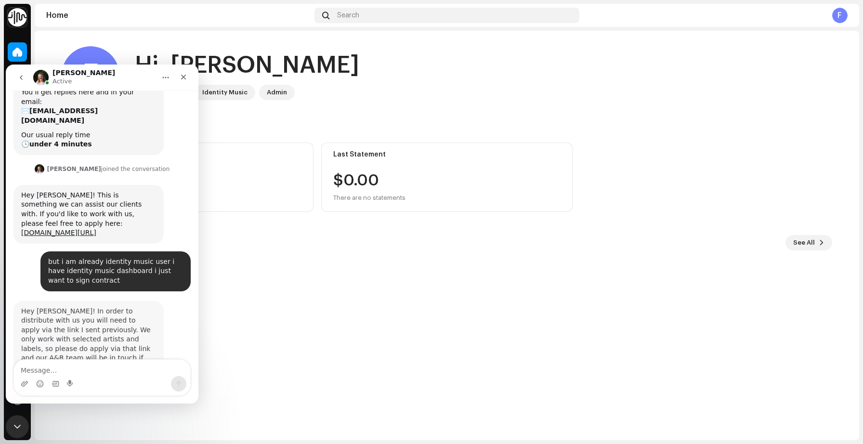
scroll to position [85, 0]
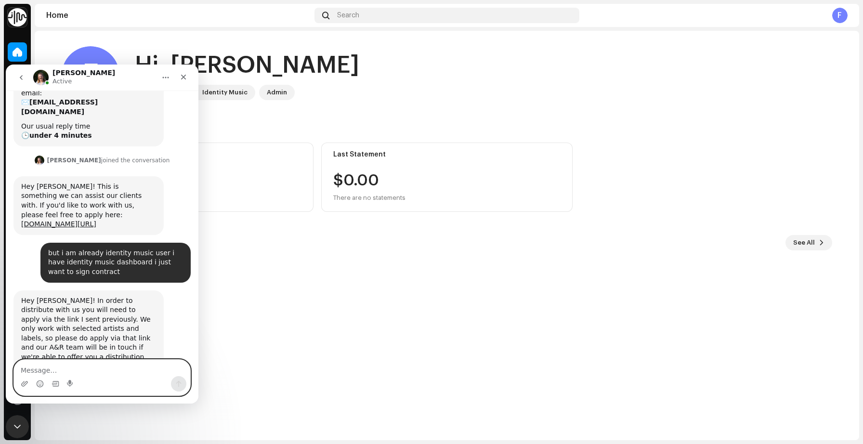
click at [47, 370] on textarea "Message…" at bounding box center [102, 368] width 176 height 16
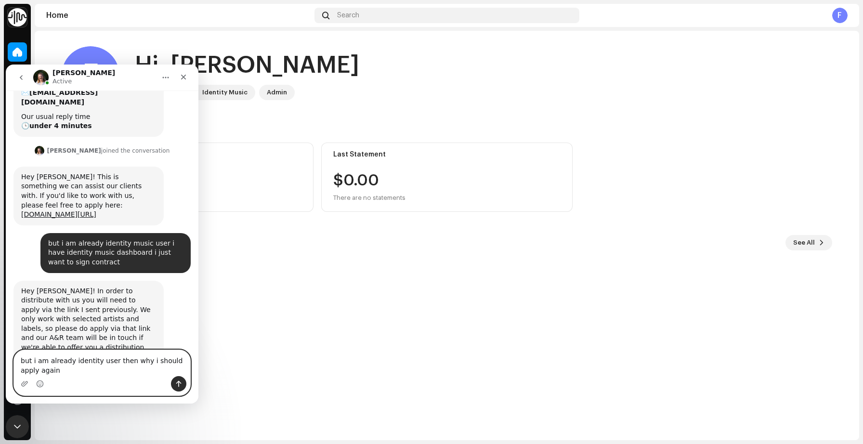
type textarea "but i am already identity user then why i should apply again"
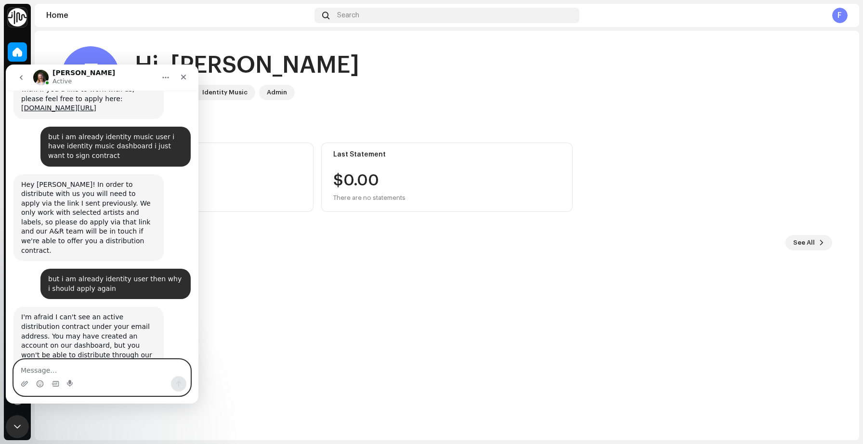
scroll to position [208, 0]
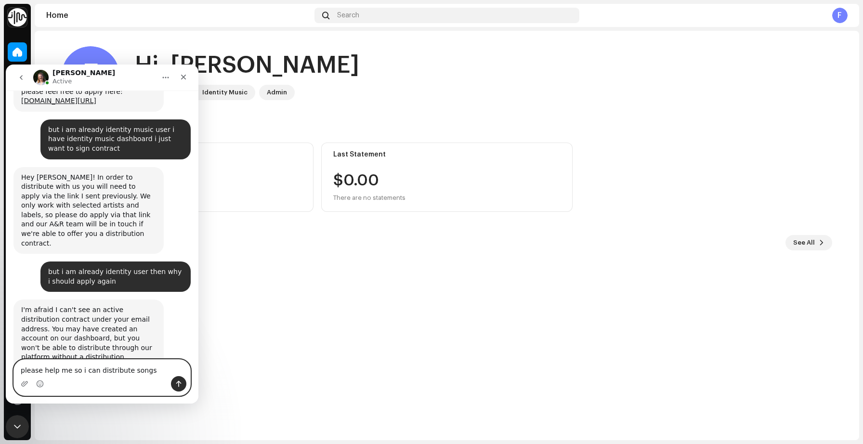
type textarea "please help me so i can distribute songs"
click at [184, 383] on button "Send a message…" at bounding box center [178, 383] width 15 height 15
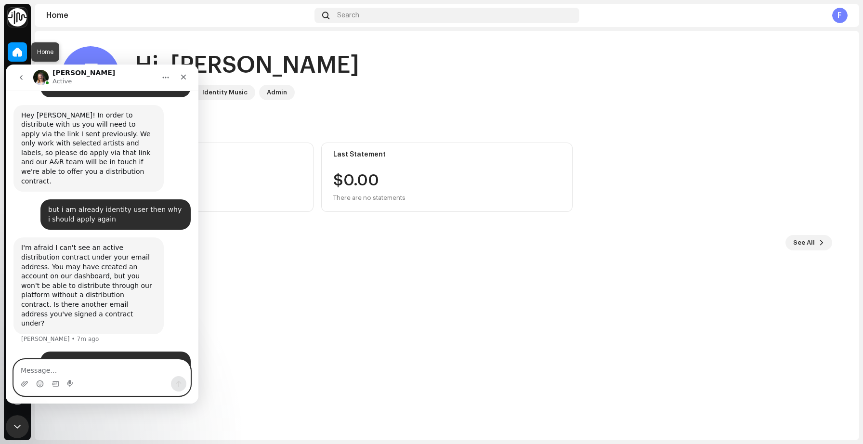
scroll to position [274, 0]
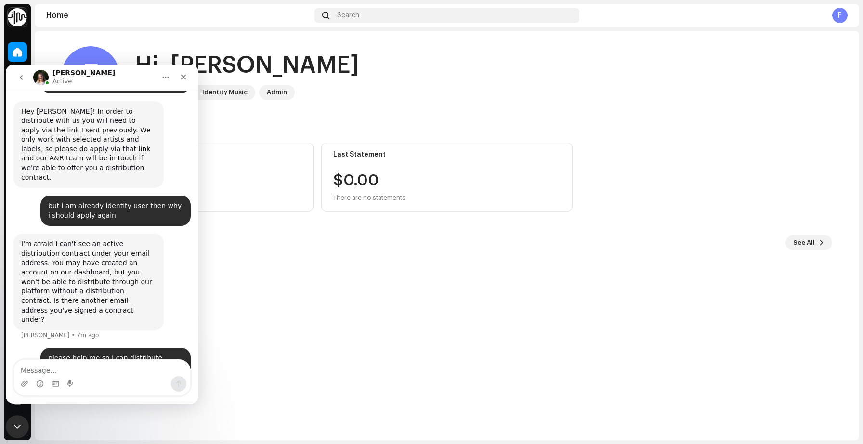
click at [257, 221] on div "F Hi, [PERSON_NAME] Owner Identity Music Admin Balance $0.00 Last update on [DA…" at bounding box center [447, 221] width 770 height 381
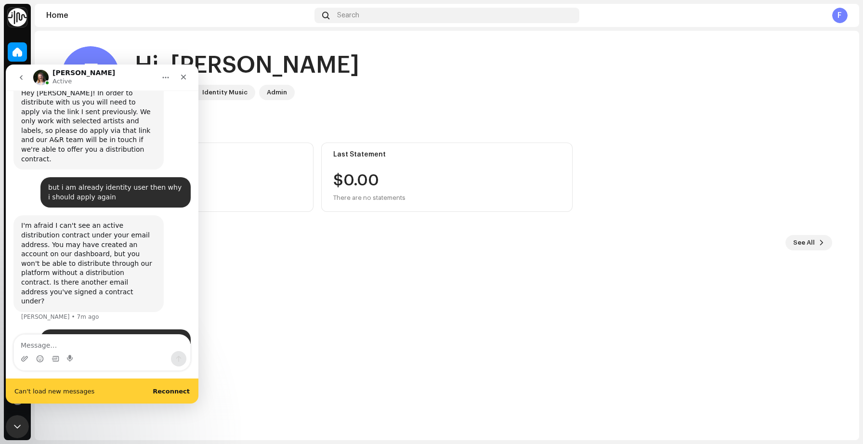
scroll to position [299, 0]
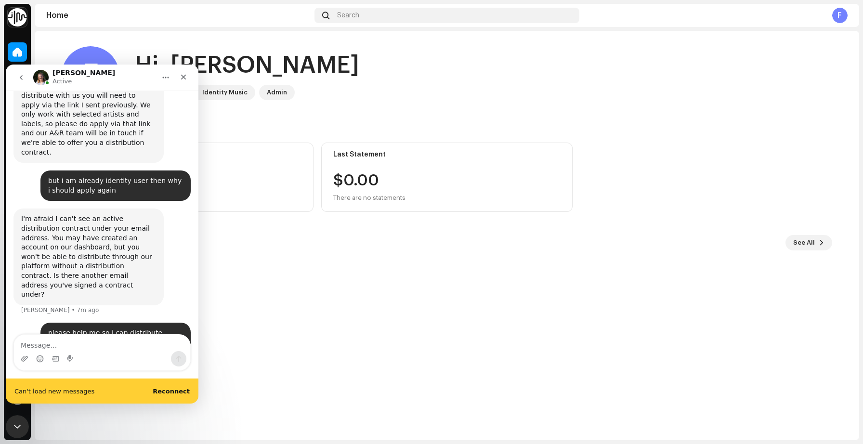
click at [174, 394] on div "Can't load new messages Reconnect" at bounding box center [102, 390] width 193 height 25
click at [174, 391] on b "Reconnect" at bounding box center [171, 390] width 37 height 7
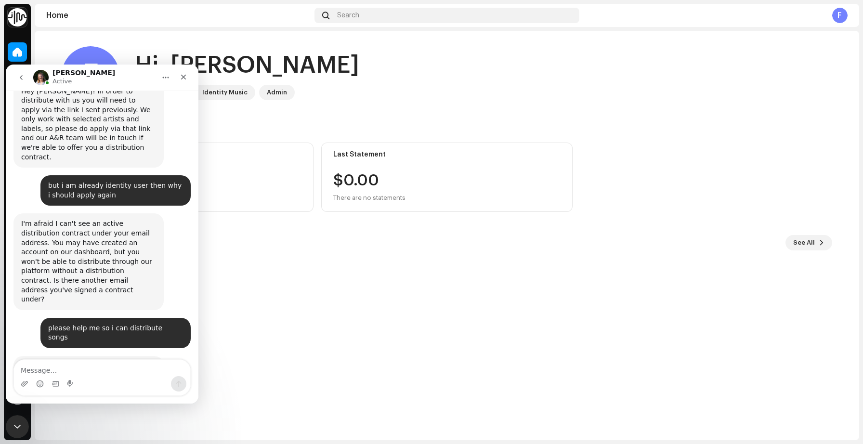
scroll to position [294, 0]
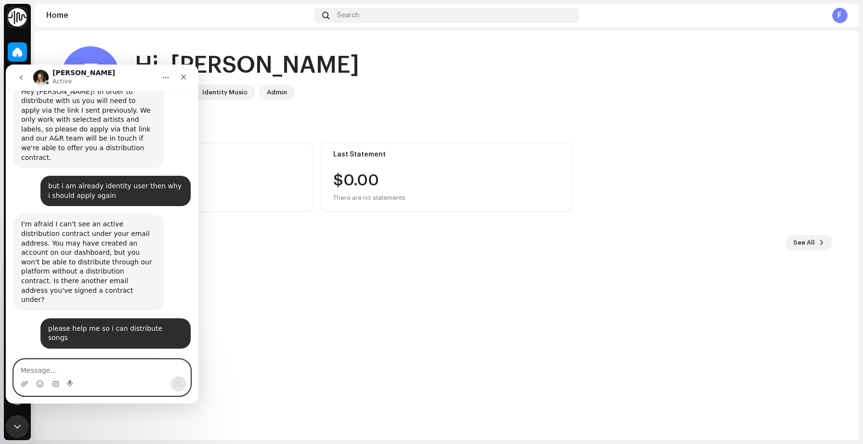
click at [106, 374] on textarea "Message…" at bounding box center [102, 368] width 176 height 16
type textarea "but i didn’t get any positive response"
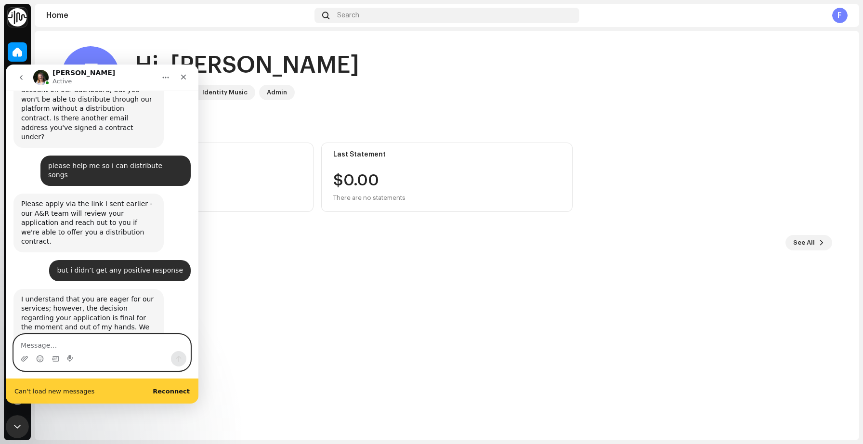
scroll to position [0, 0]
